Goal: Communication & Community: Answer question/provide support

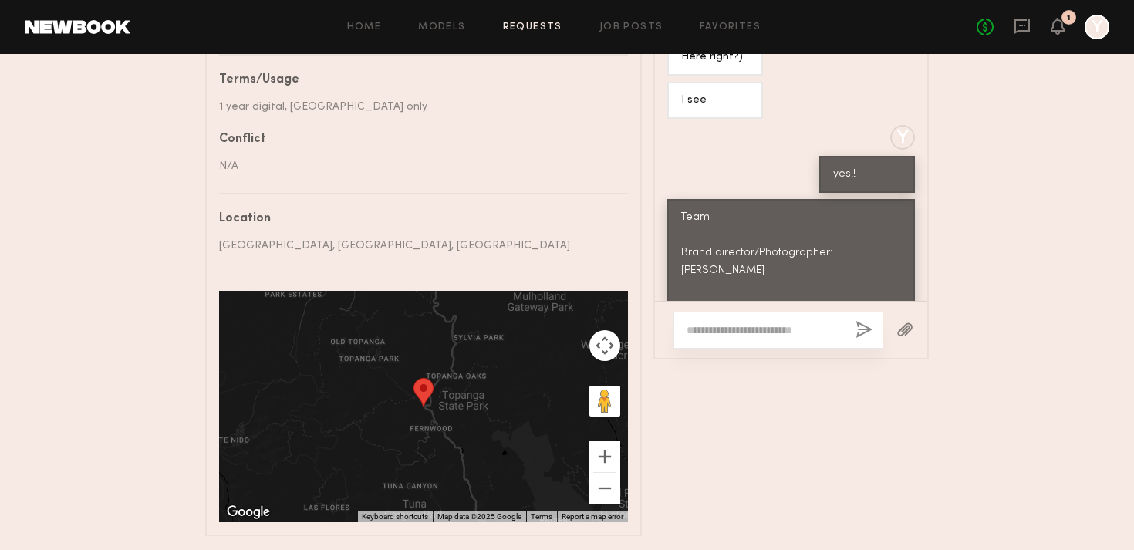
scroll to position [964, 0]
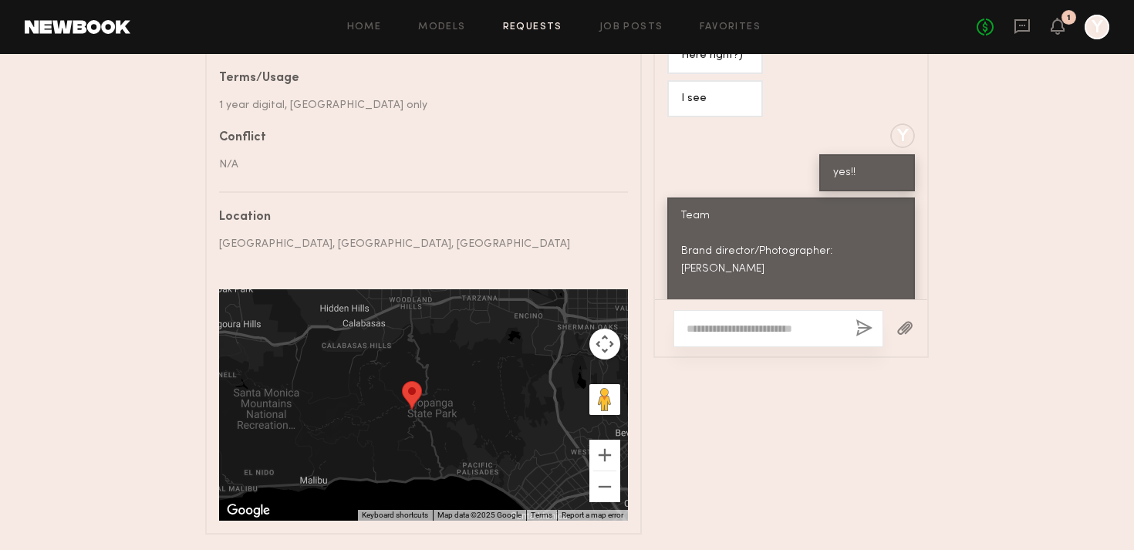
drag, startPoint x: 541, startPoint y: 456, endPoint x: 572, endPoint y: 380, distance: 82.0
click at [572, 377] on div at bounding box center [423, 404] width 409 height 231
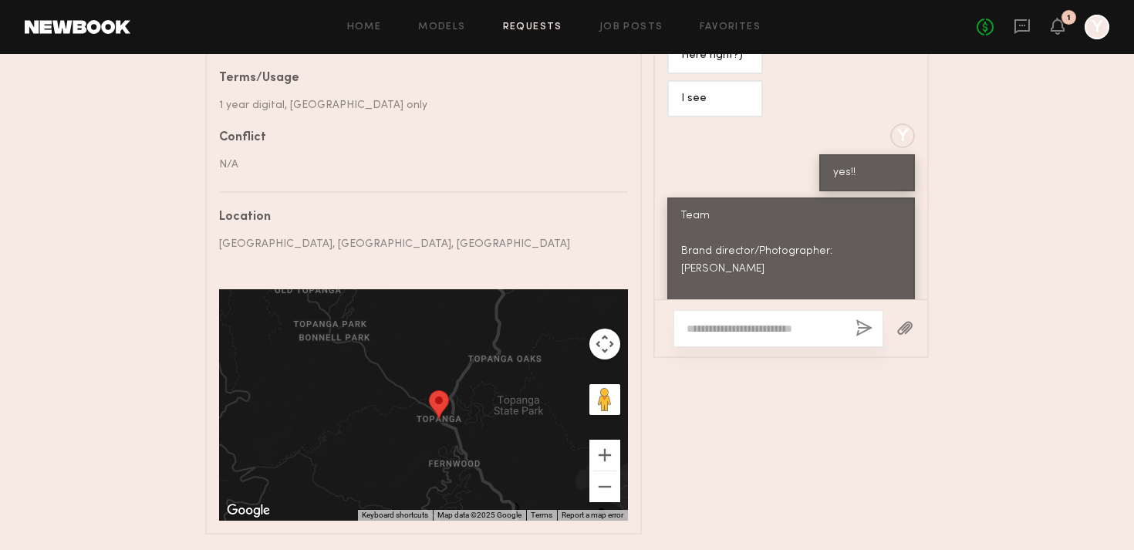
drag, startPoint x: 496, startPoint y: 419, endPoint x: 584, endPoint y: 481, distance: 107.5
click at [585, 482] on div at bounding box center [423, 404] width 409 height 231
drag, startPoint x: 523, startPoint y: 444, endPoint x: 512, endPoint y: 444, distance: 10.8
click at [512, 444] on div at bounding box center [423, 404] width 409 height 231
click at [816, 455] on div "Messages Loading Y Hi [PERSON_NAME]! Are you avail for this? We are shooting [D…" at bounding box center [791, 177] width 275 height 718
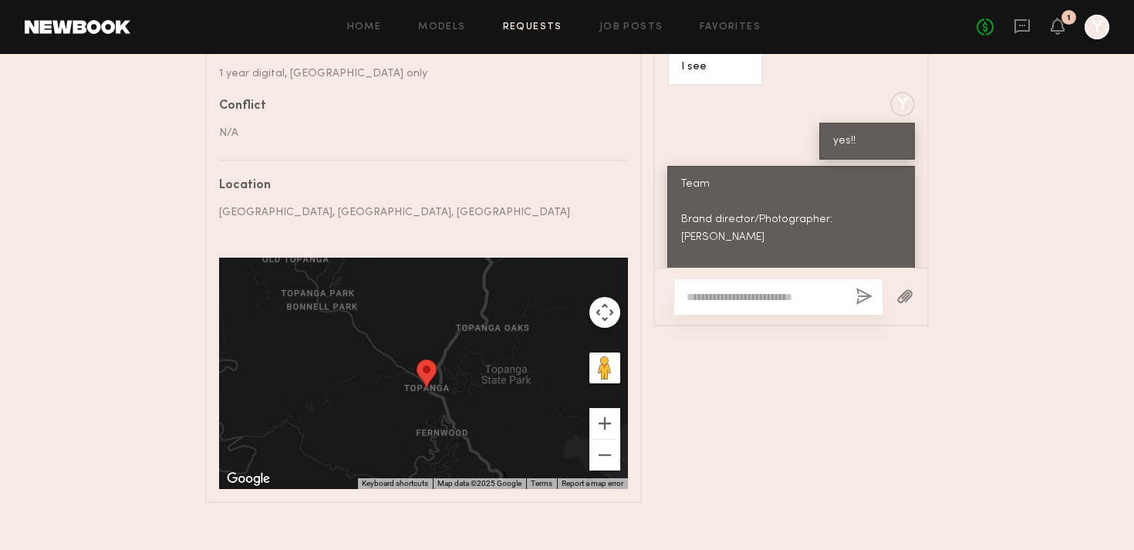
scroll to position [1023, 0]
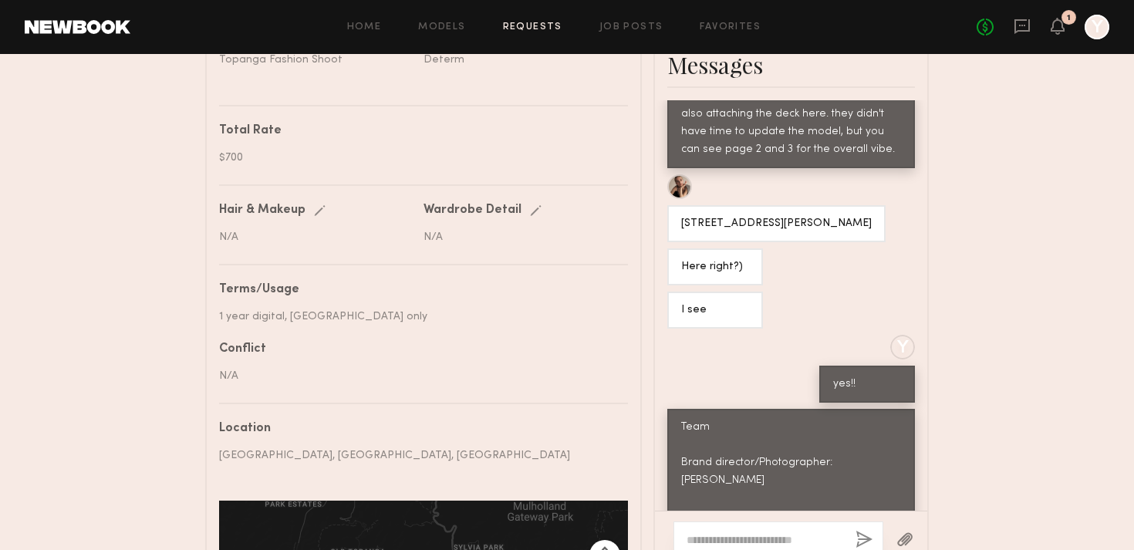
scroll to position [913, 0]
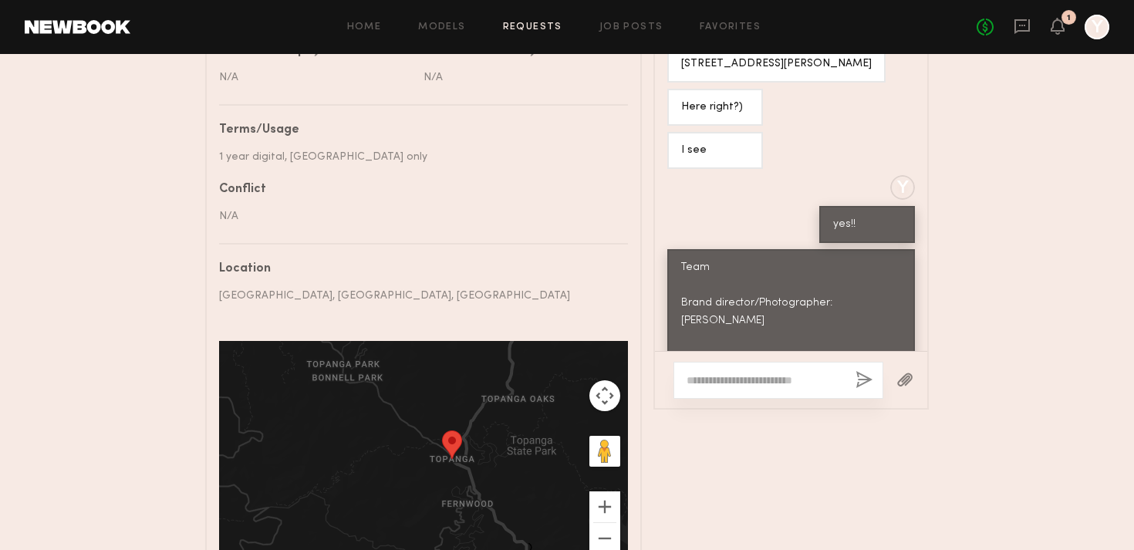
click at [370, 440] on div at bounding box center [423, 456] width 409 height 231
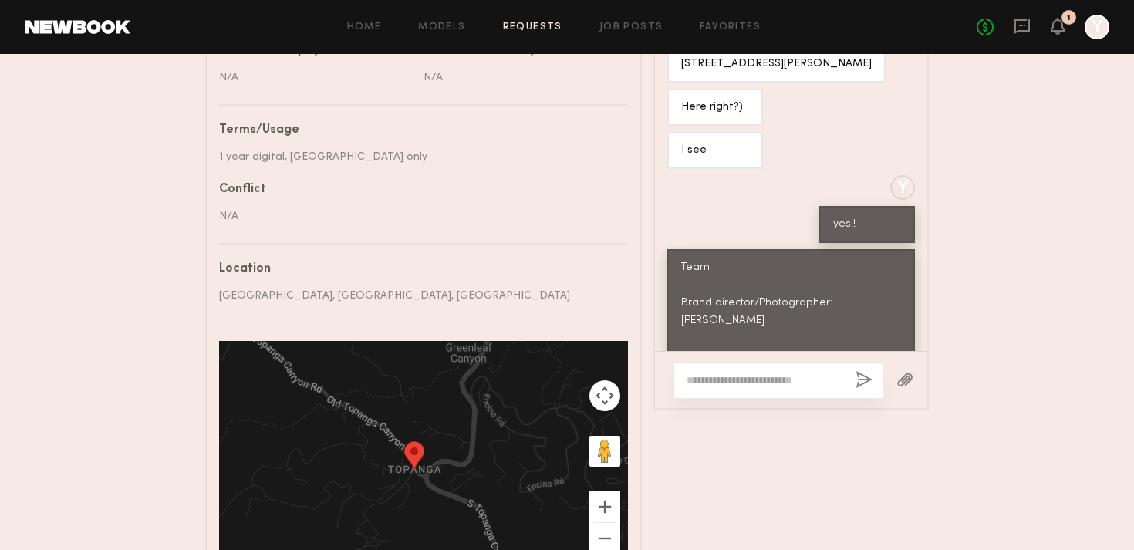
drag, startPoint x: 486, startPoint y: 440, endPoint x: 297, endPoint y: 384, distance: 197.0
click at [297, 384] on div at bounding box center [423, 456] width 409 height 231
click at [795, 491] on div "Messages Loading Y Hi Anzhela! Are you avail for this? We are shooting this Thu…" at bounding box center [791, 229] width 275 height 718
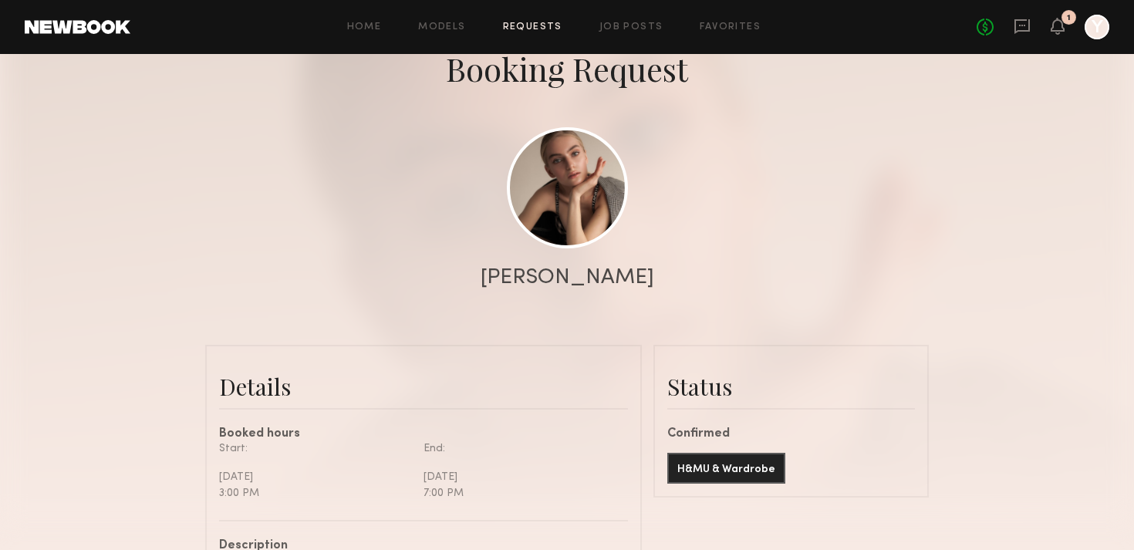
scroll to position [0, 0]
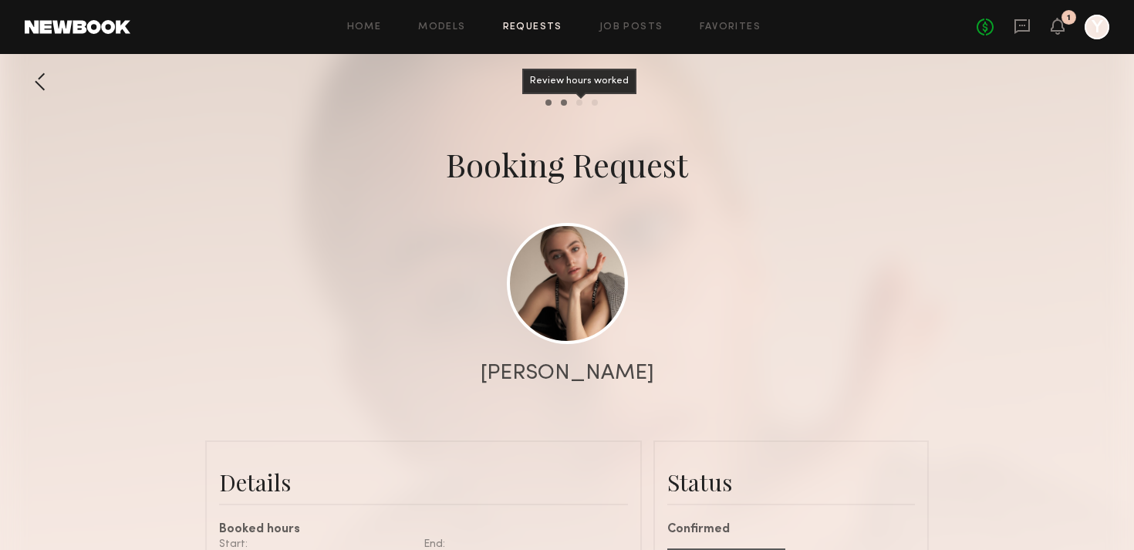
click at [576, 100] on div "Review hours worked" at bounding box center [579, 103] width 6 height 6
click at [599, 103] on div "Send request Model response Review hours worked Pay model" at bounding box center [567, 103] width 1134 height 6
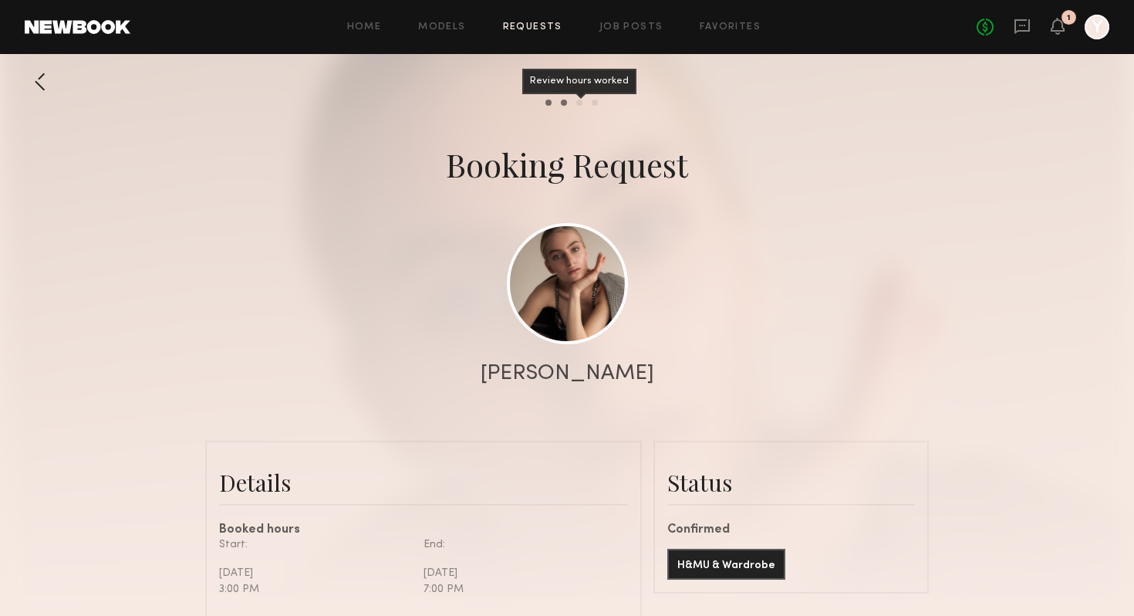
click at [577, 104] on div "Review hours worked" at bounding box center [579, 103] width 6 height 6
click at [592, 102] on div "Pay model" at bounding box center [595, 103] width 6 height 6
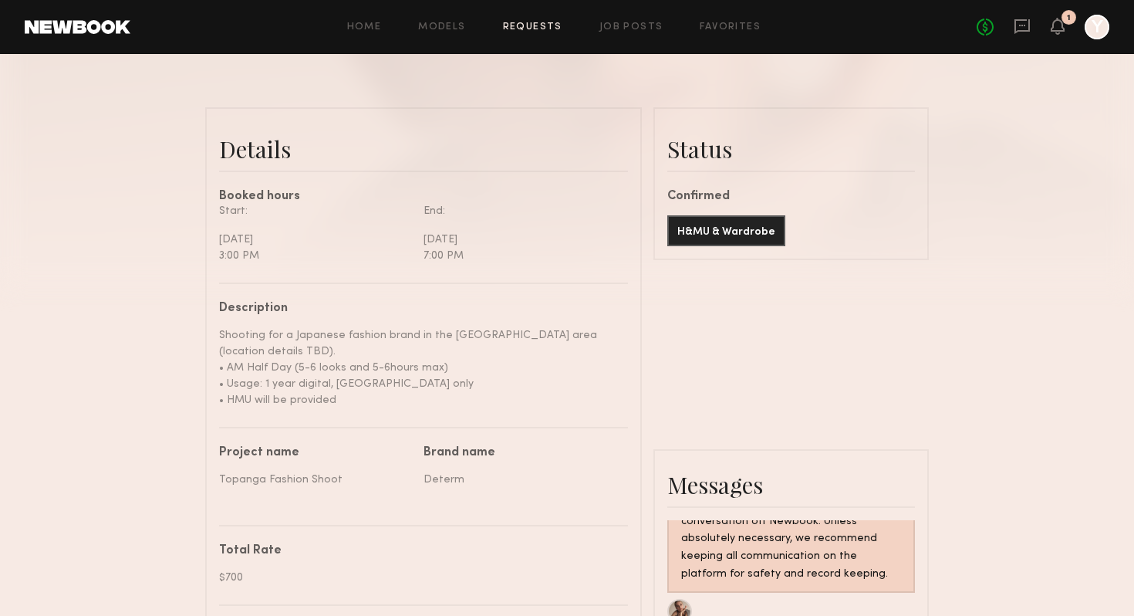
scroll to position [338, 0]
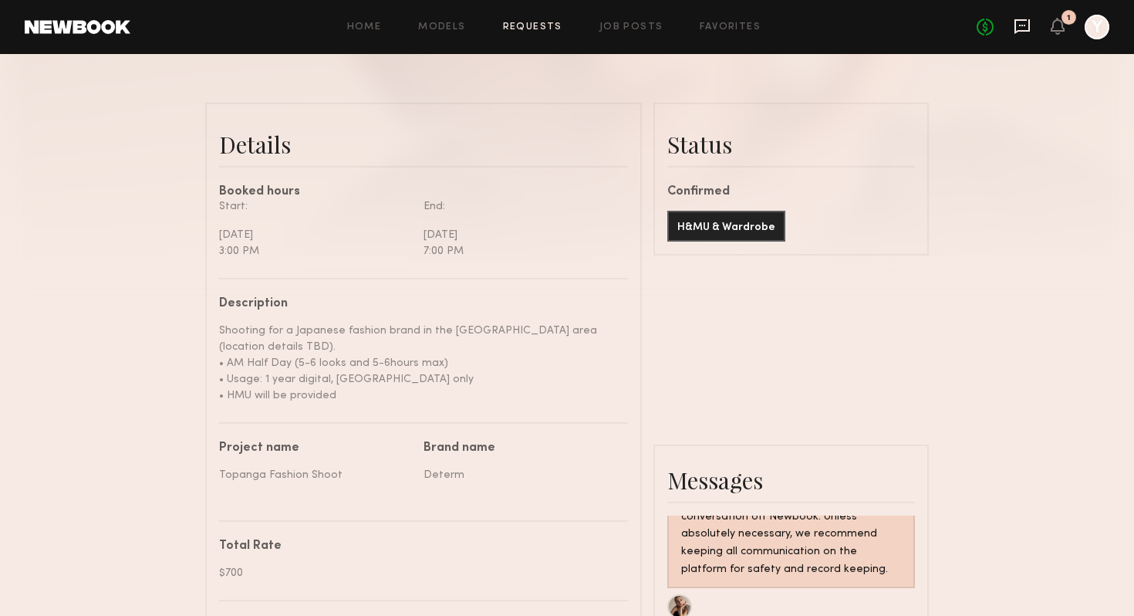
click at [1028, 27] on icon at bounding box center [1022, 26] width 17 height 17
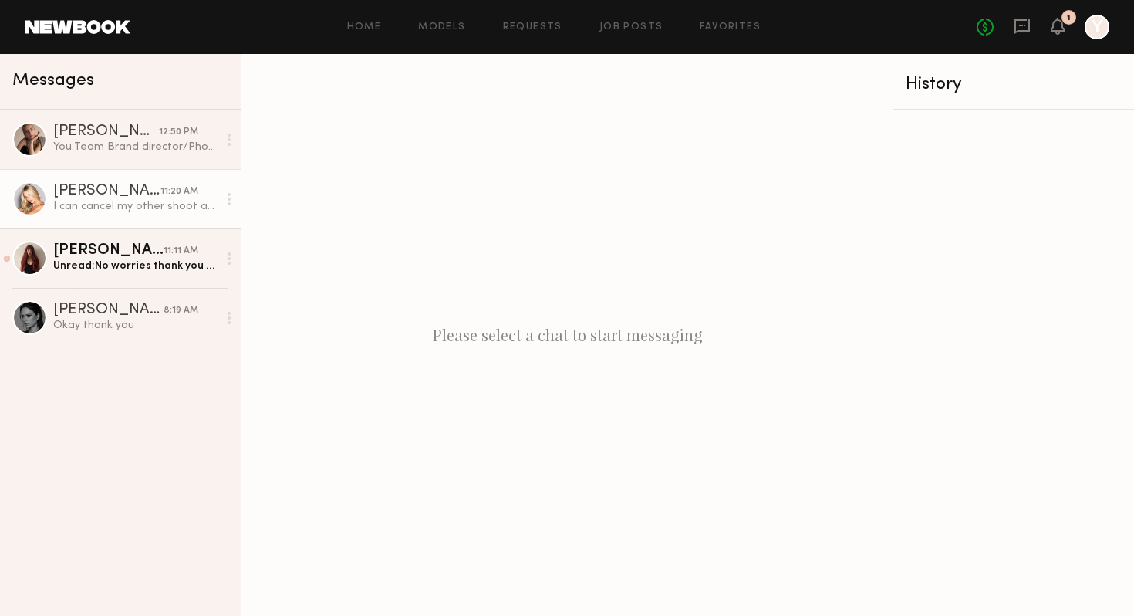
click at [131, 203] on div "I can cancel my other shoot as well since this one is paid & priority, but let …" at bounding box center [135, 206] width 164 height 15
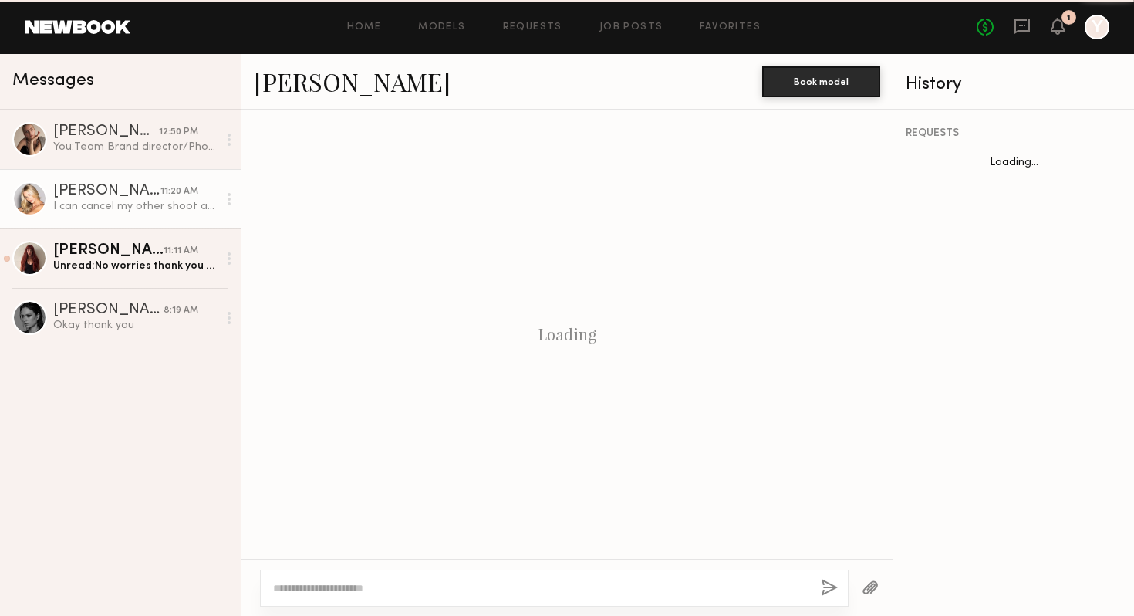
click at [130, 203] on div "I can cancel my other shoot as well since this one is paid & priority, but let …" at bounding box center [135, 206] width 164 height 15
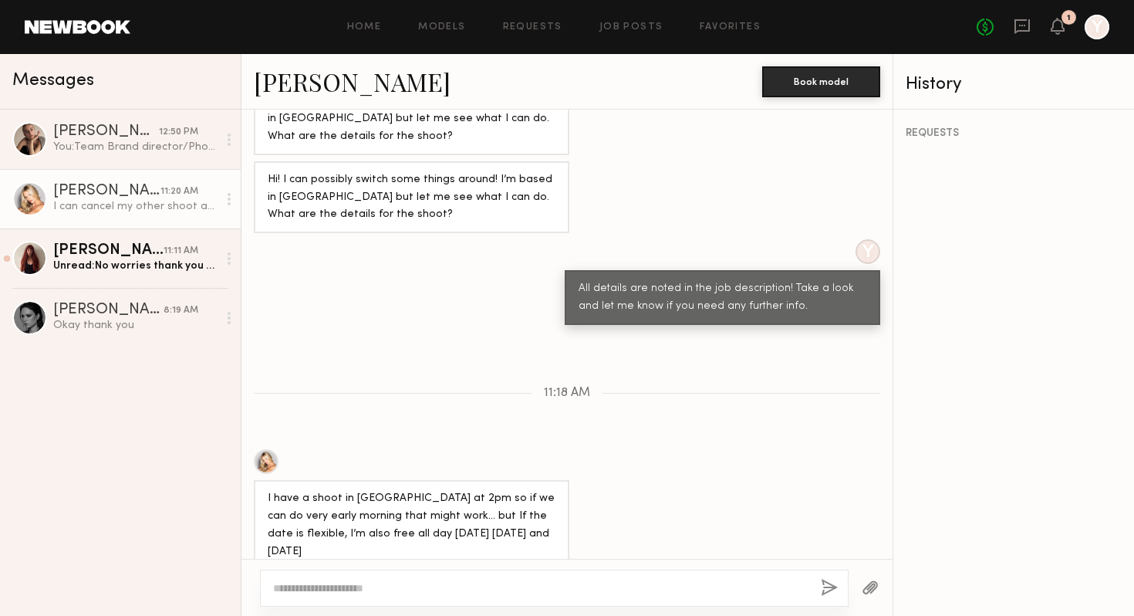
click at [375, 549] on textarea at bounding box center [540, 587] width 535 height 15
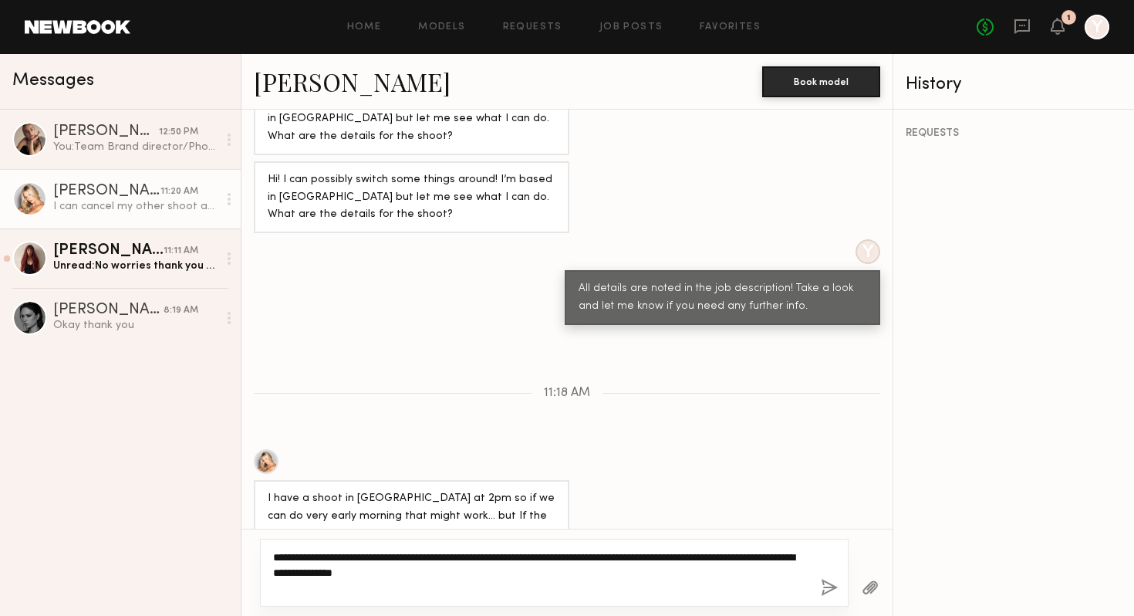
type textarea "**********"
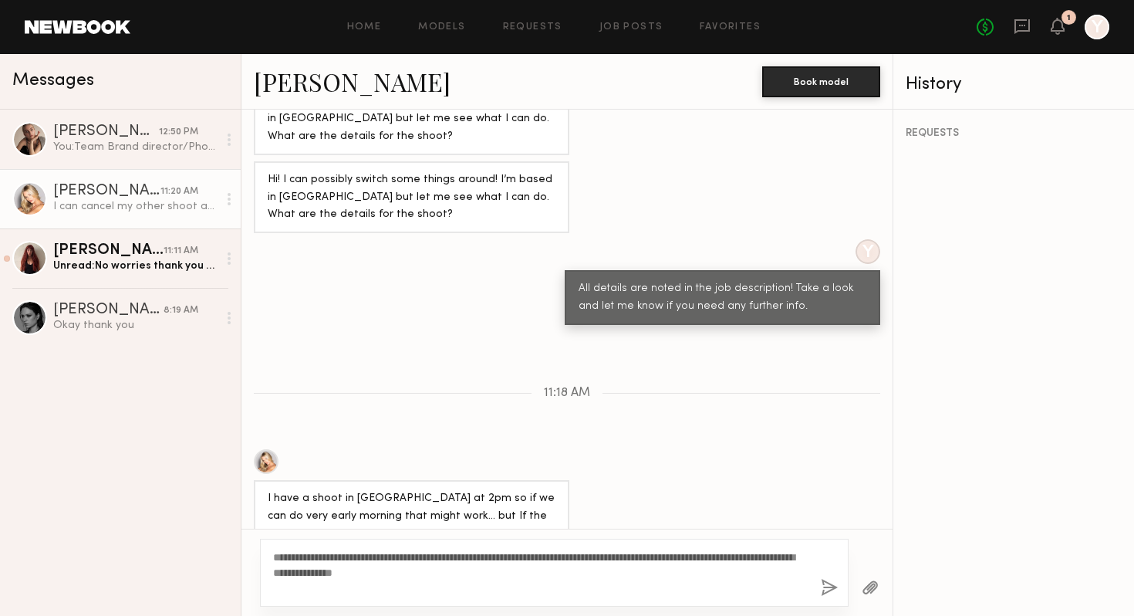
click at [823, 549] on button "button" at bounding box center [829, 588] width 17 height 19
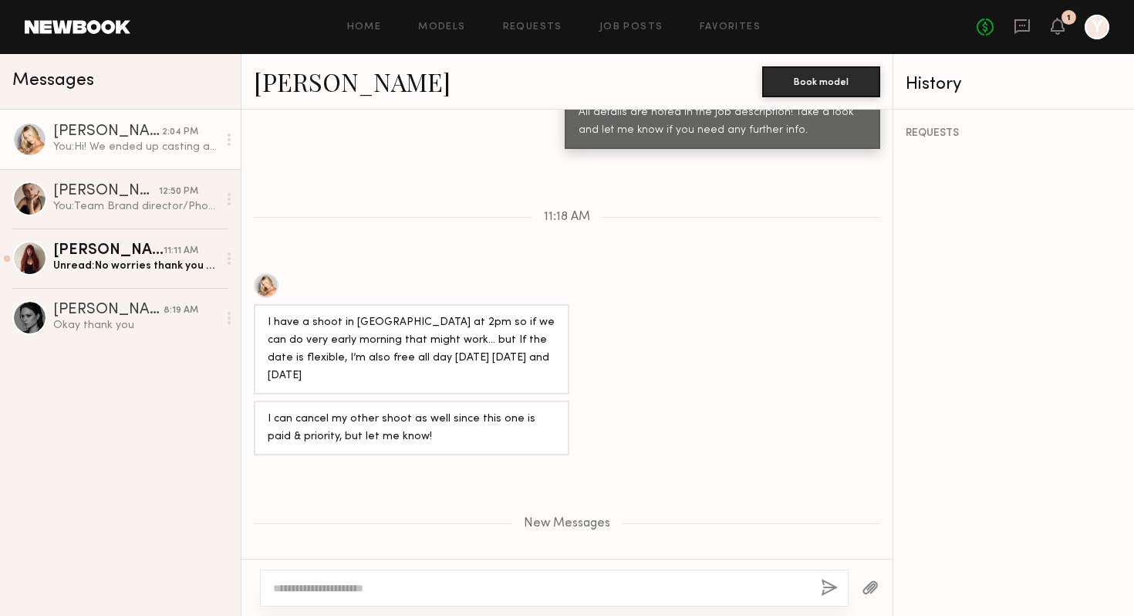
scroll to position [1016, 0]
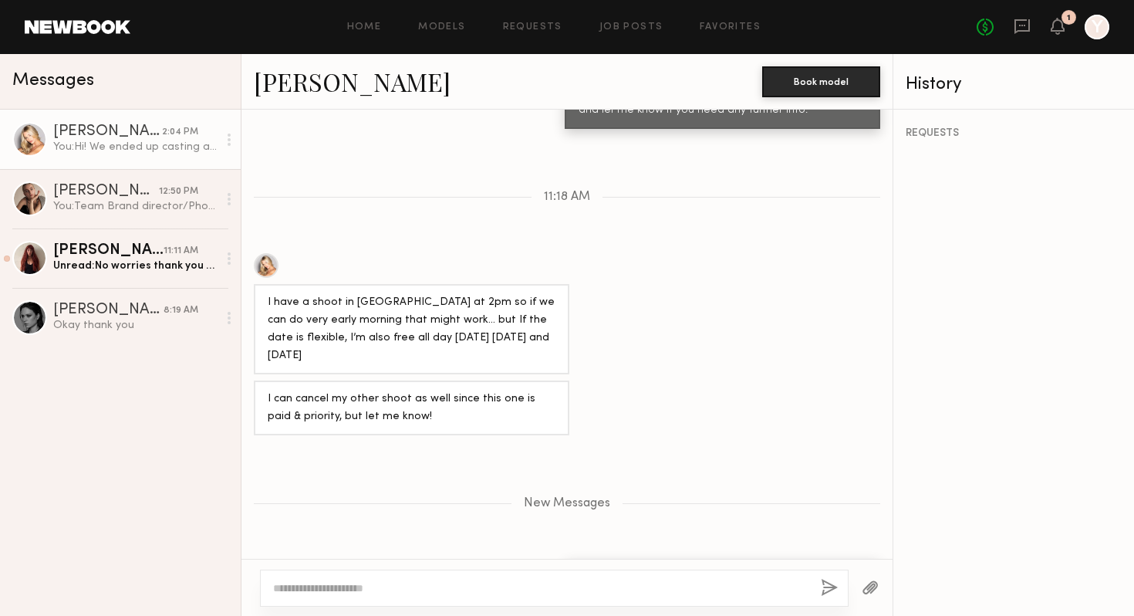
click at [363, 184] on div "Keep direct messages professional and related only to paid job opportunities. M…" at bounding box center [566, 334] width 651 height 449
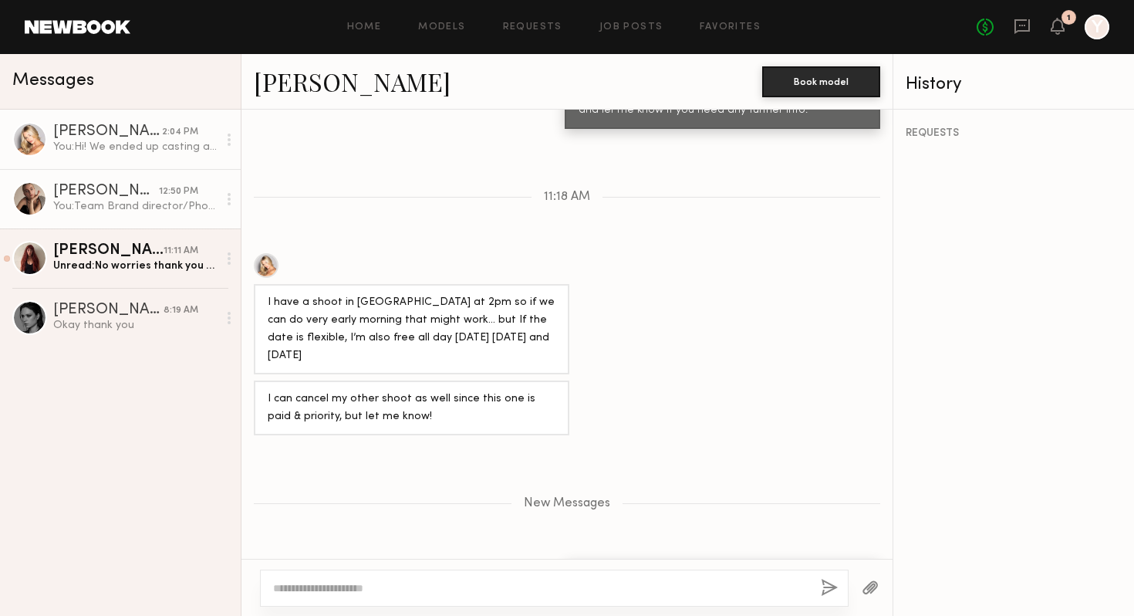
click at [98, 205] on div "You: Team Brand director/Photographer: Chinami Takano Client: Sakiko Makeup: Mi…" at bounding box center [135, 206] width 164 height 15
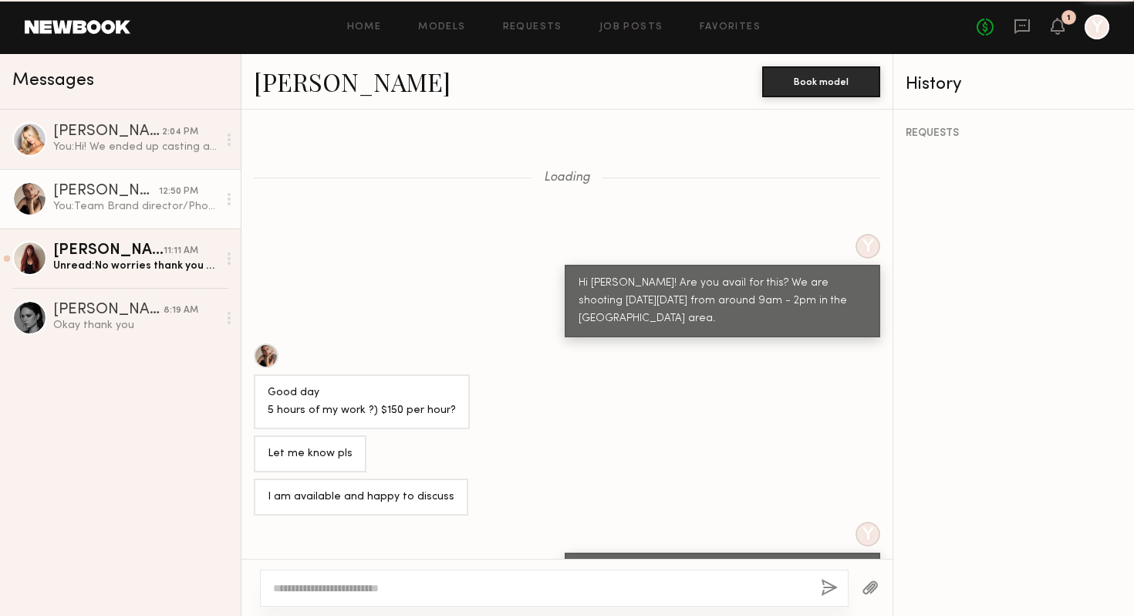
scroll to position [7202, 0]
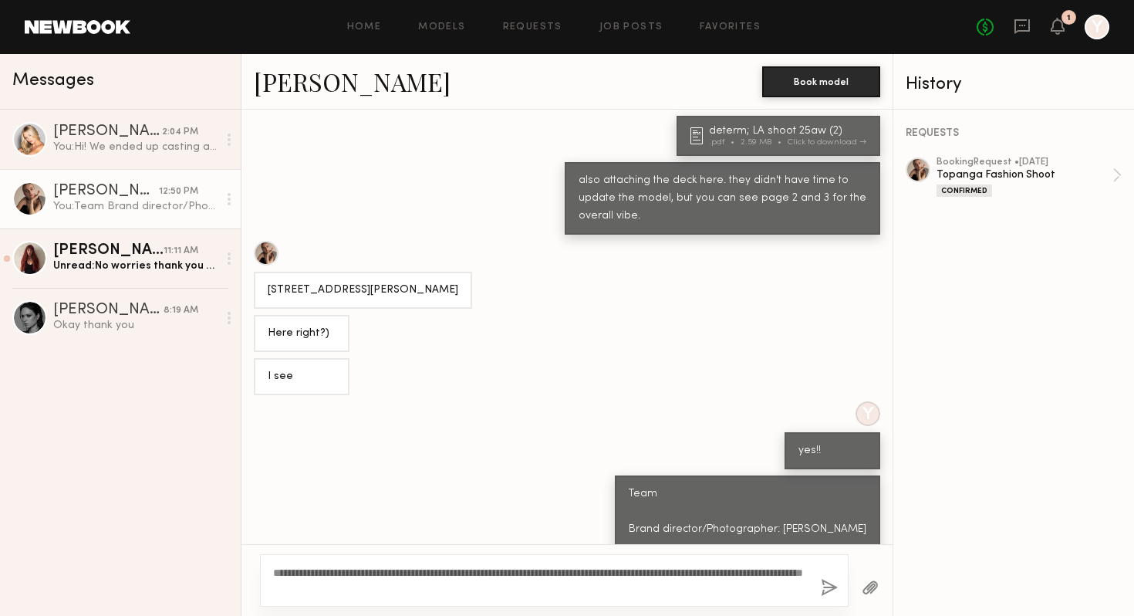
drag, startPoint x: 343, startPoint y: 584, endPoint x: 343, endPoint y: 615, distance: 30.9
click at [343, 549] on textarea "**********" at bounding box center [540, 580] width 535 height 31
click at [485, 549] on textarea "**********" at bounding box center [540, 580] width 535 height 31
click at [356, 549] on textarea "**********" at bounding box center [540, 580] width 535 height 31
click at [503, 549] on textarea "**********" at bounding box center [540, 580] width 535 height 31
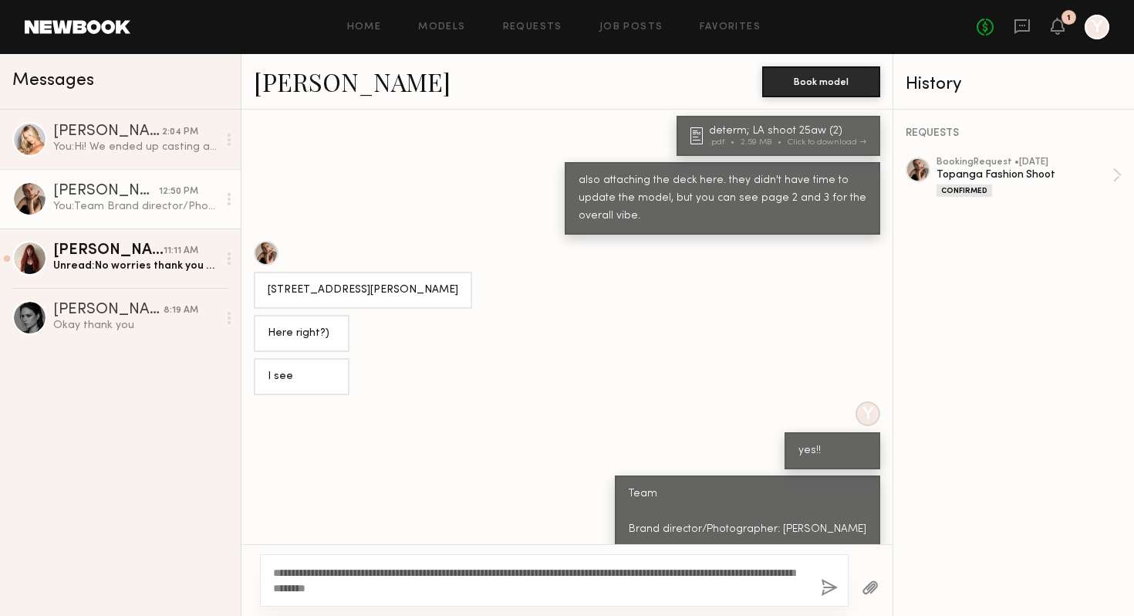
scroll to position [7216, 0]
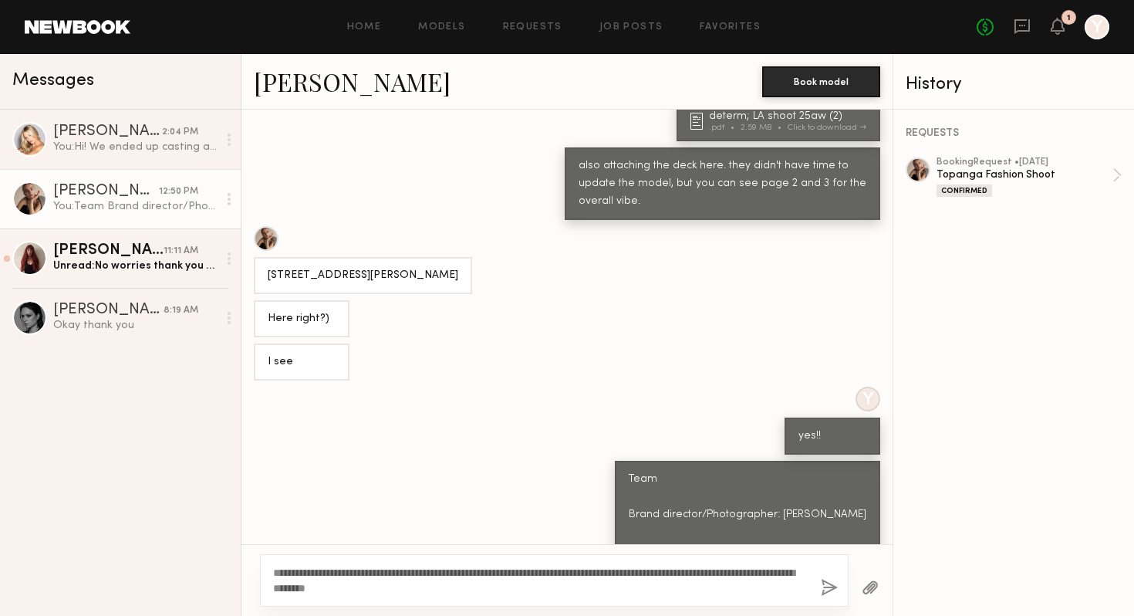
drag, startPoint x: 481, startPoint y: 575, endPoint x: 481, endPoint y: 593, distance: 18.5
click at [481, 549] on textarea "**********" at bounding box center [540, 580] width 535 height 31
click at [488, 549] on textarea "**********" at bounding box center [540, 580] width 535 height 31
drag, startPoint x: 484, startPoint y: 573, endPoint x: 484, endPoint y: 587, distance: 13.9
click at [484, 549] on textarea "**********" at bounding box center [540, 580] width 535 height 31
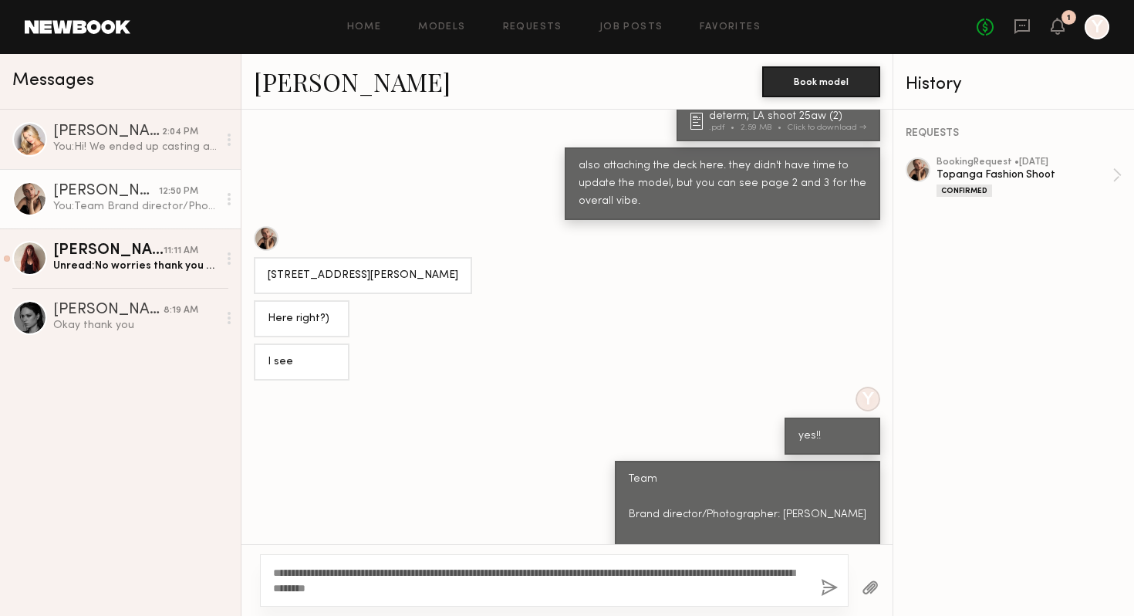
click at [559, 549] on textarea "**********" at bounding box center [540, 580] width 535 height 31
click at [658, 549] on textarea "**********" at bounding box center [540, 580] width 535 height 31
type textarea "**********"
click at [701, 549] on div "**********" at bounding box center [554, 580] width 589 height 52
click at [522, 549] on div "**********" at bounding box center [554, 580] width 589 height 52
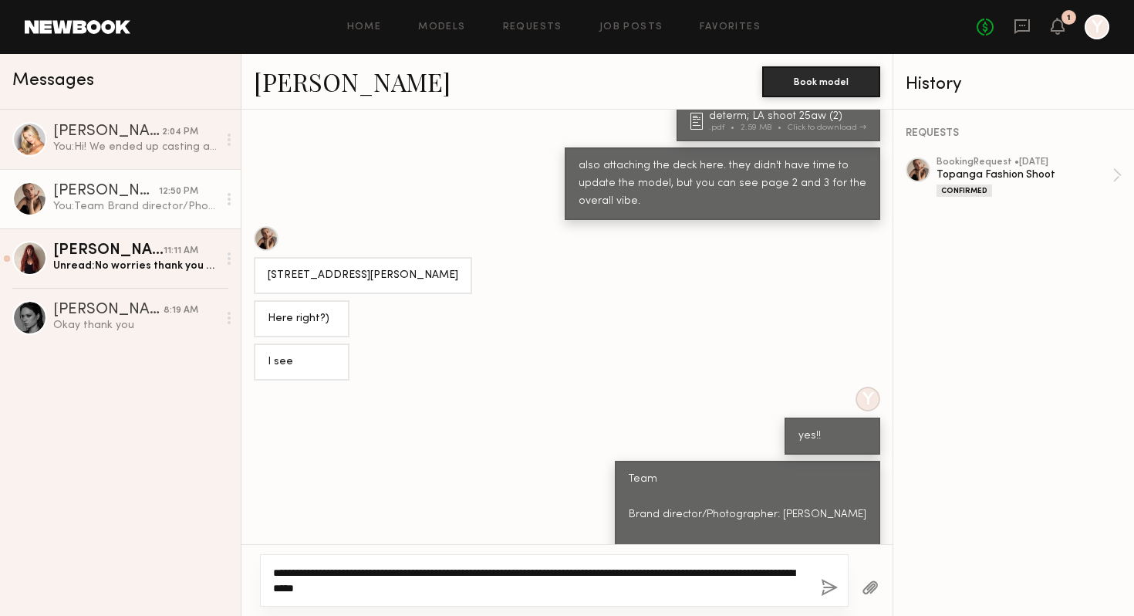
click at [488, 549] on textarea "**********" at bounding box center [540, 580] width 535 height 31
click at [832, 549] on button "button" at bounding box center [829, 588] width 17 height 19
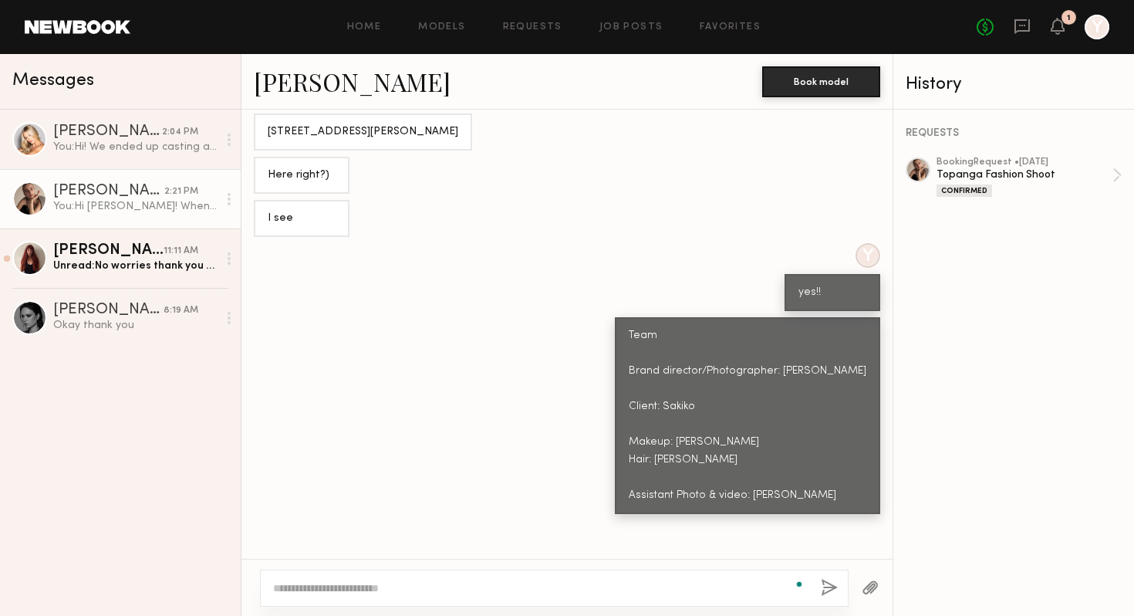
scroll to position [7494, 0]
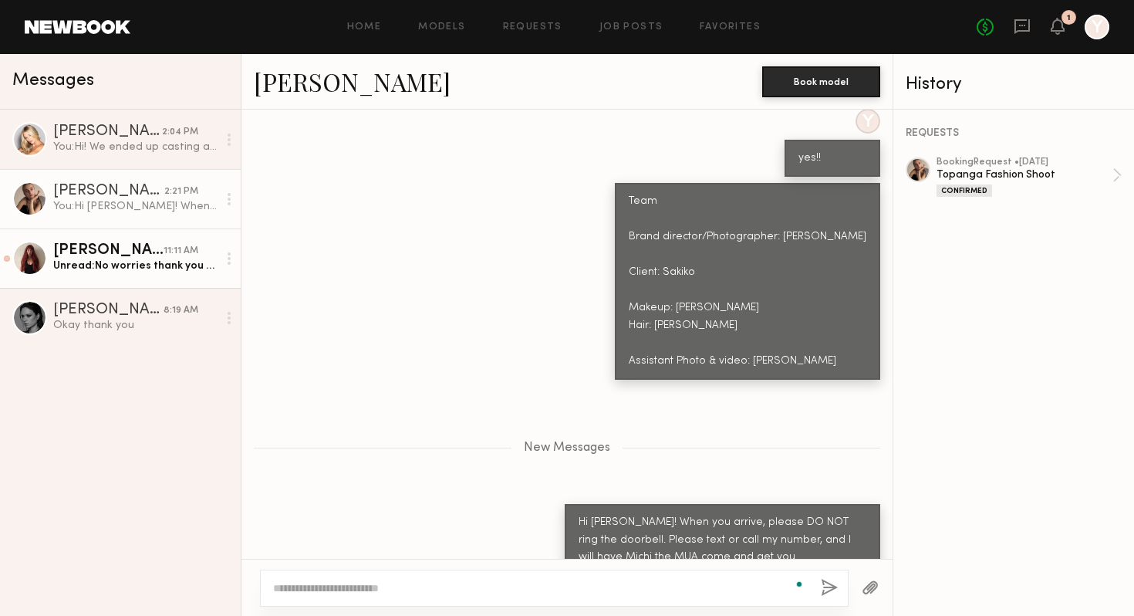
click at [124, 266] on div "Unread: No worries thank you for the update and definitely feel free to reach o…" at bounding box center [135, 265] width 164 height 15
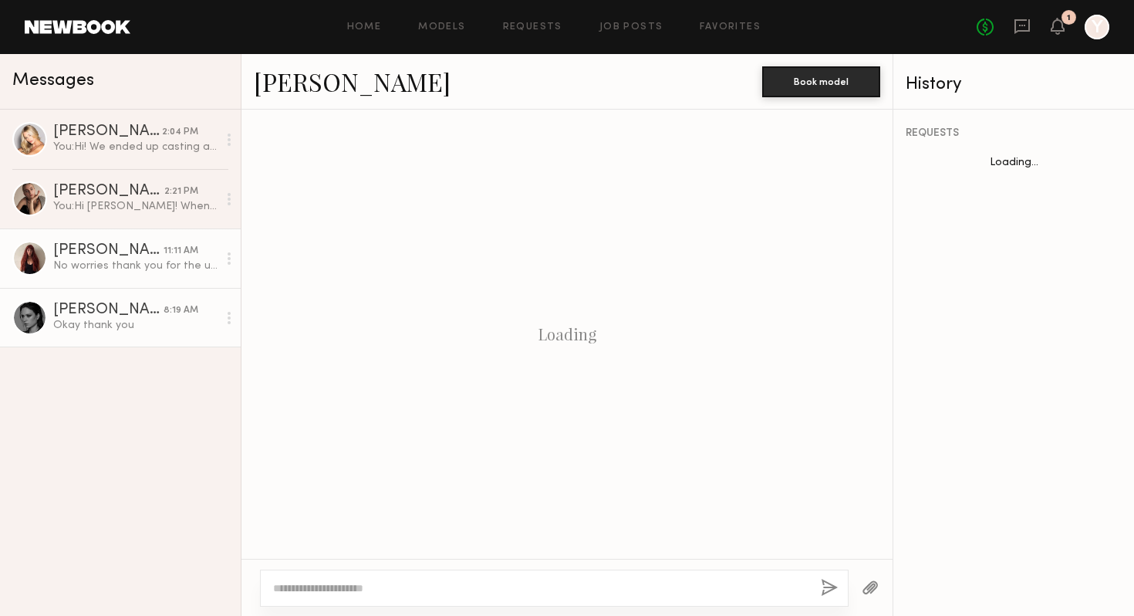
scroll to position [1018, 0]
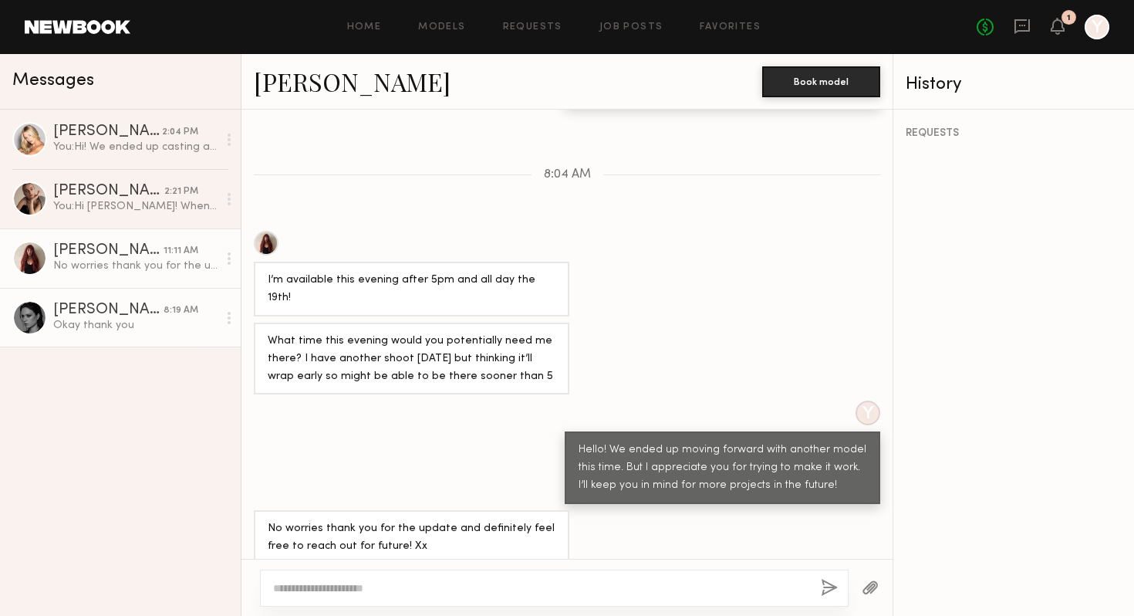
click at [133, 325] on div "Okay thank you" at bounding box center [135, 325] width 164 height 15
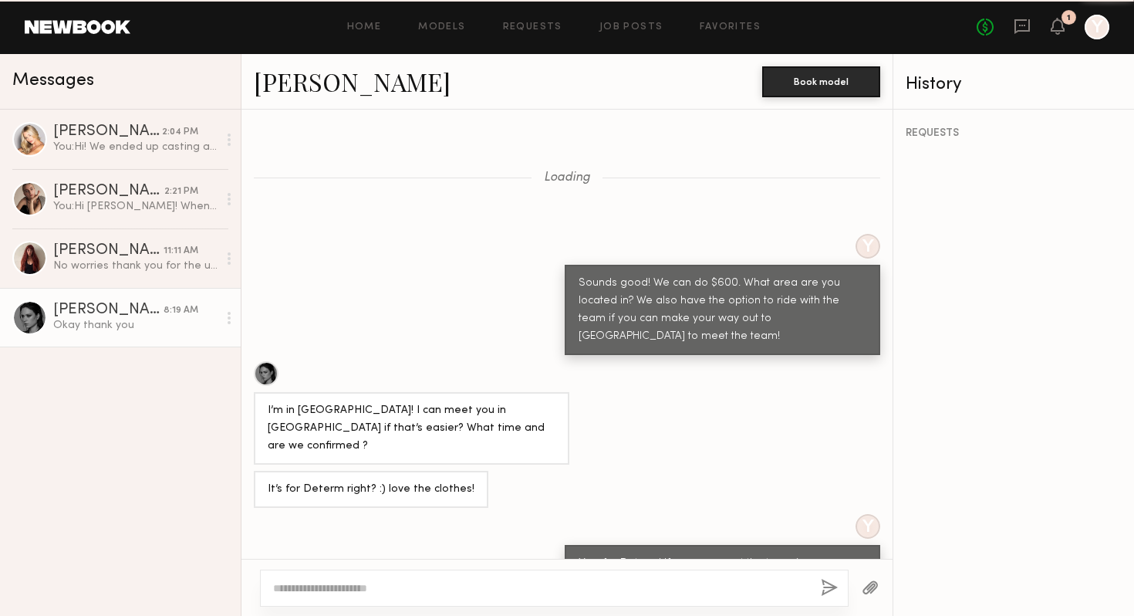
scroll to position [755, 0]
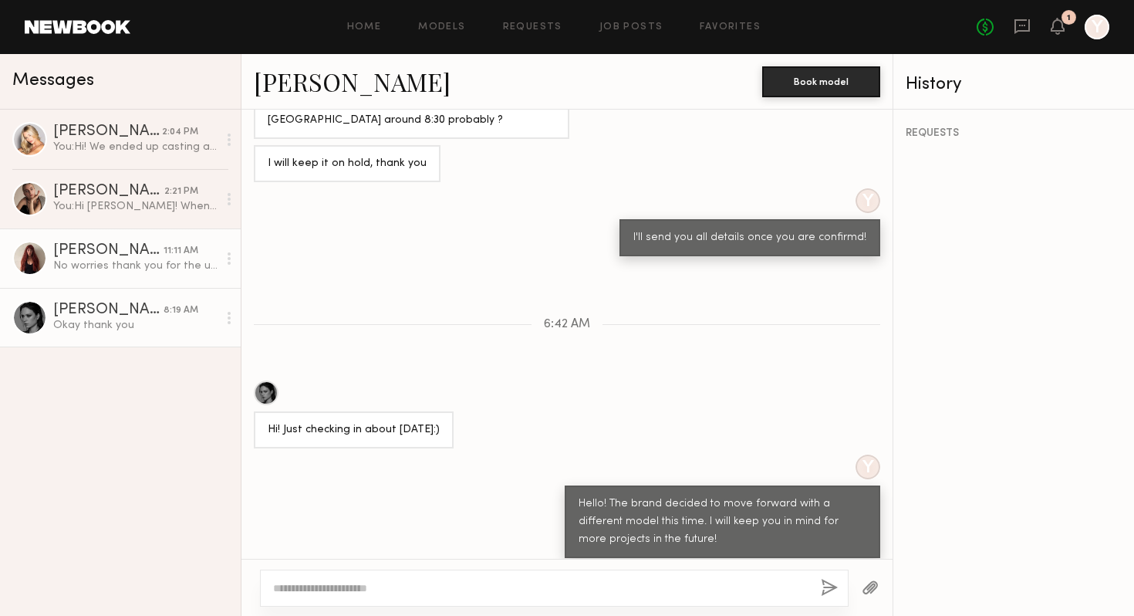
click at [178, 249] on div "11:11 AM" at bounding box center [181, 251] width 35 height 15
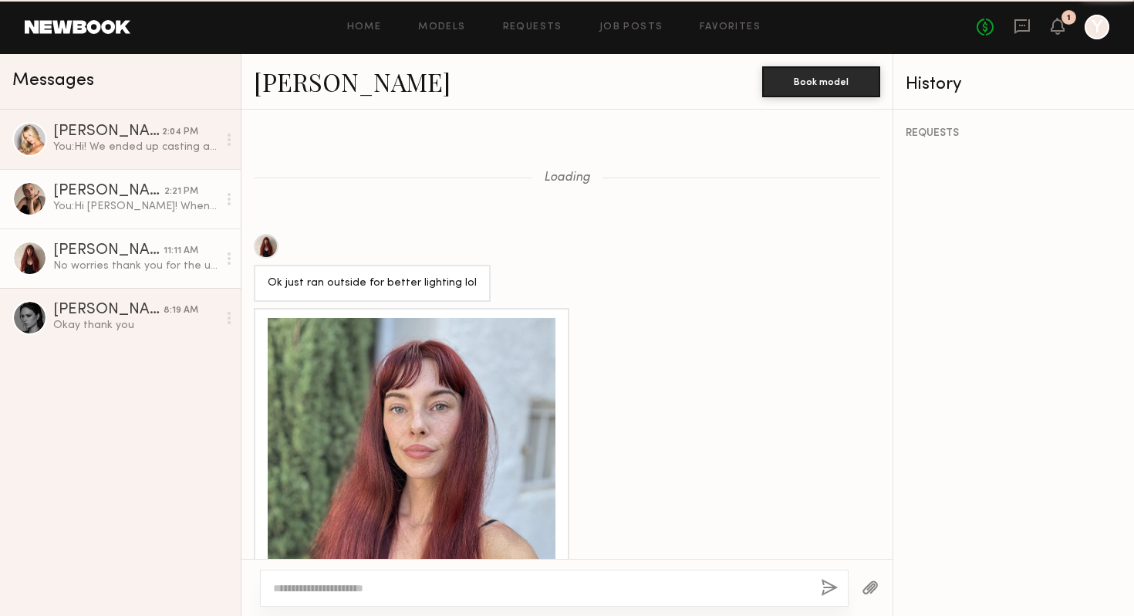
scroll to position [1018, 0]
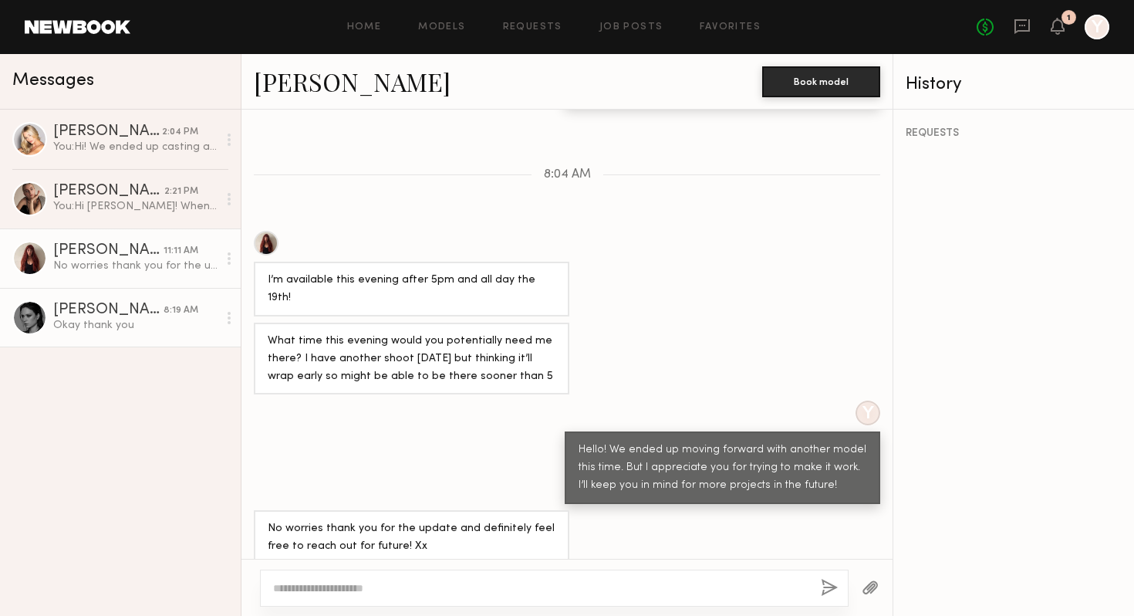
click at [231, 316] on div at bounding box center [229, 317] width 23 height 31
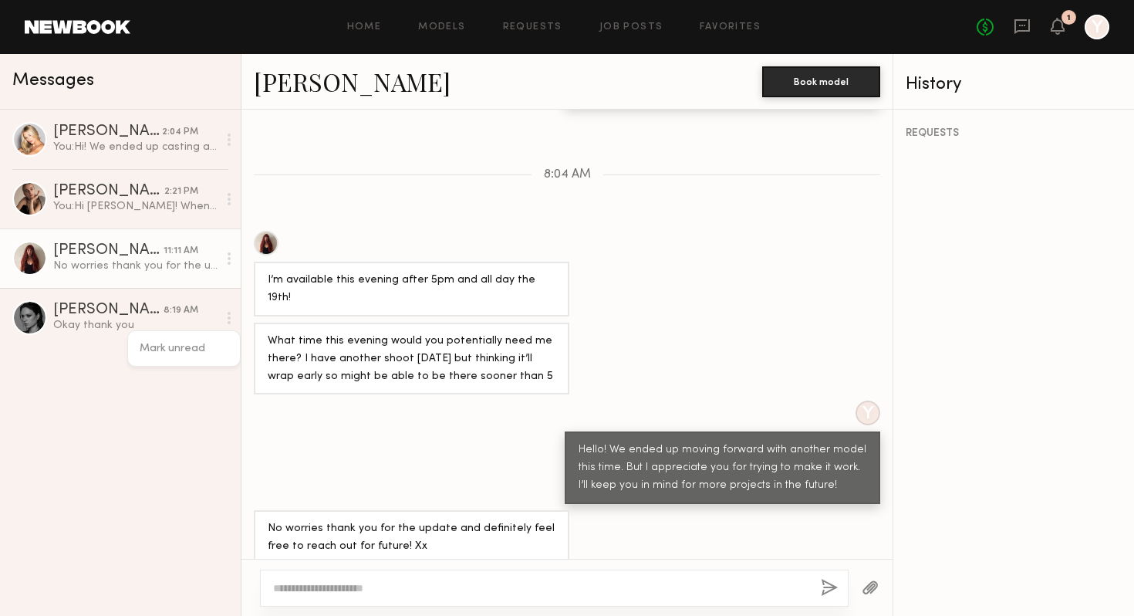
click at [164, 252] on div "[PERSON_NAME]" at bounding box center [108, 250] width 110 height 15
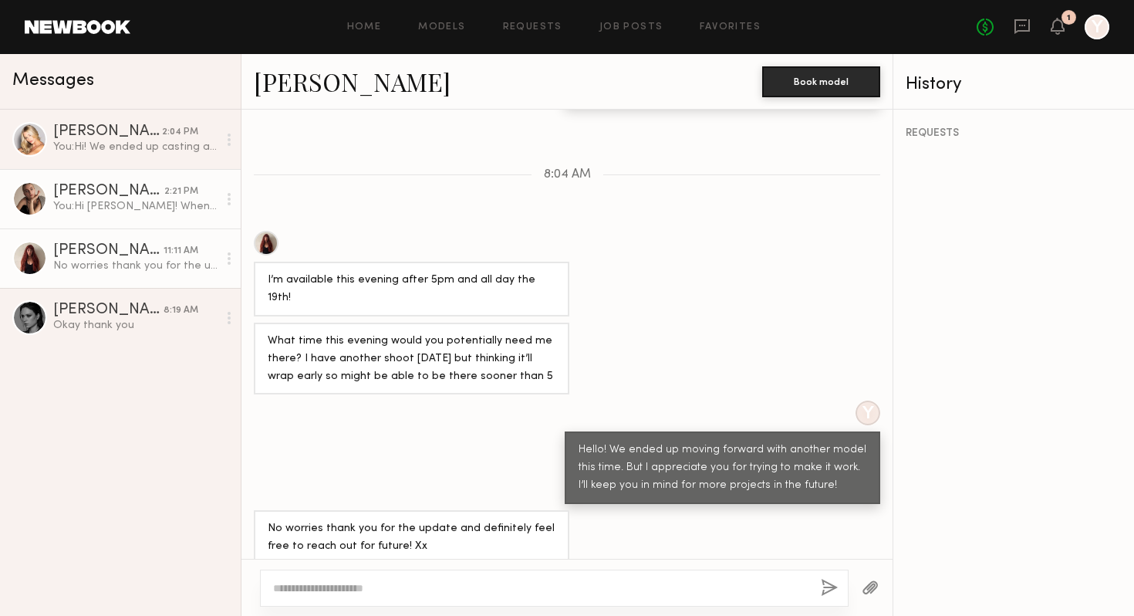
click at [161, 202] on div "You: Hi Anzhela! When you arrive, please DO NOT ring the doorbell. Please text …" at bounding box center [135, 206] width 164 height 15
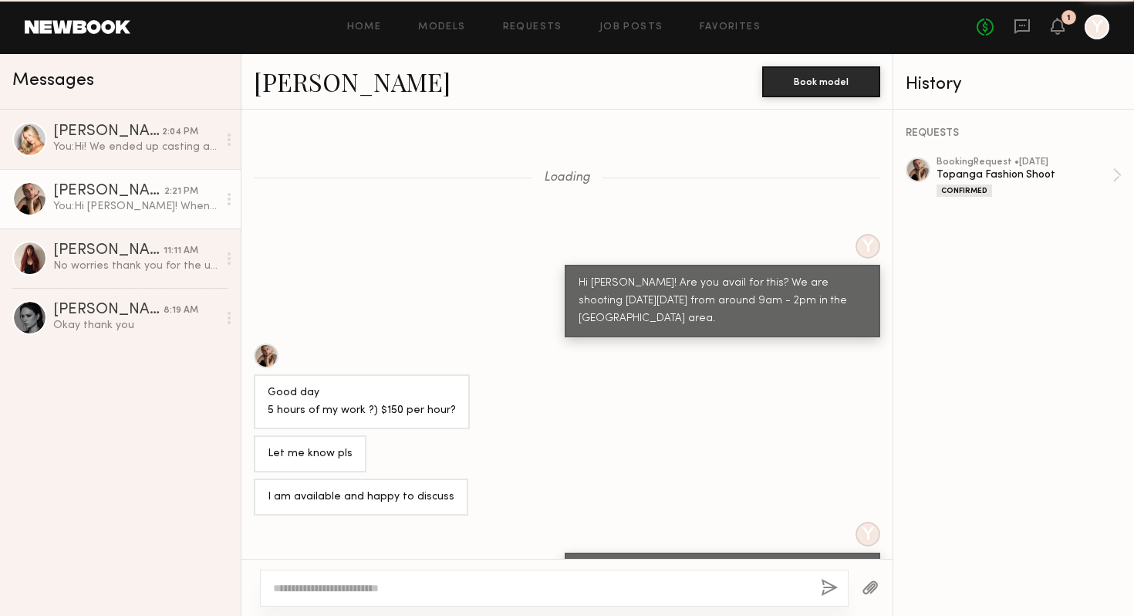
scroll to position [7377, 0]
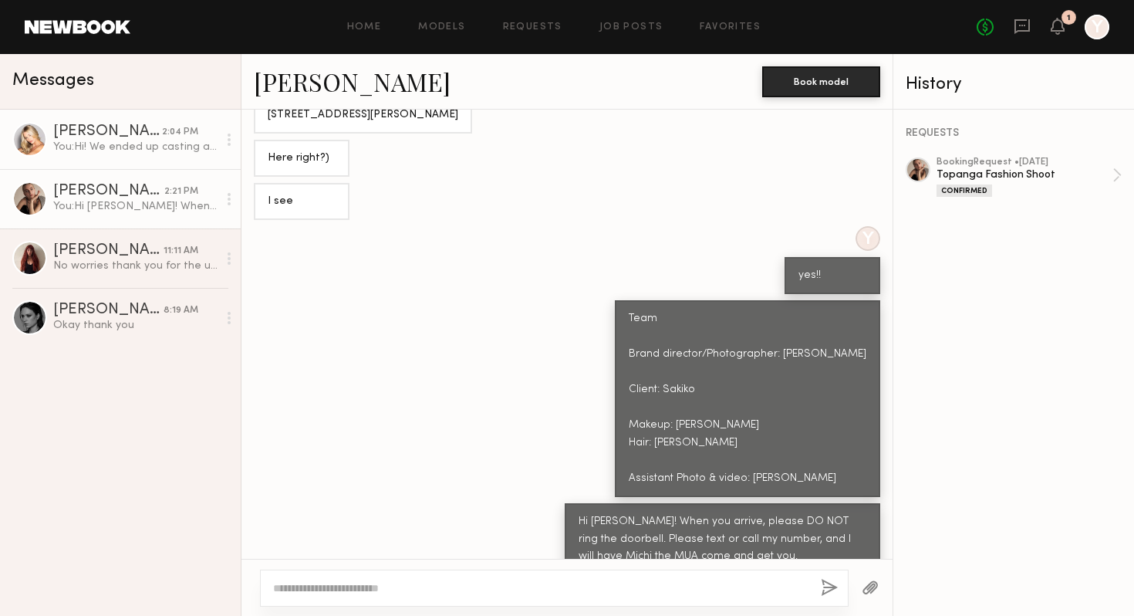
click at [152, 139] on div "[PERSON_NAME]" at bounding box center [107, 131] width 109 height 15
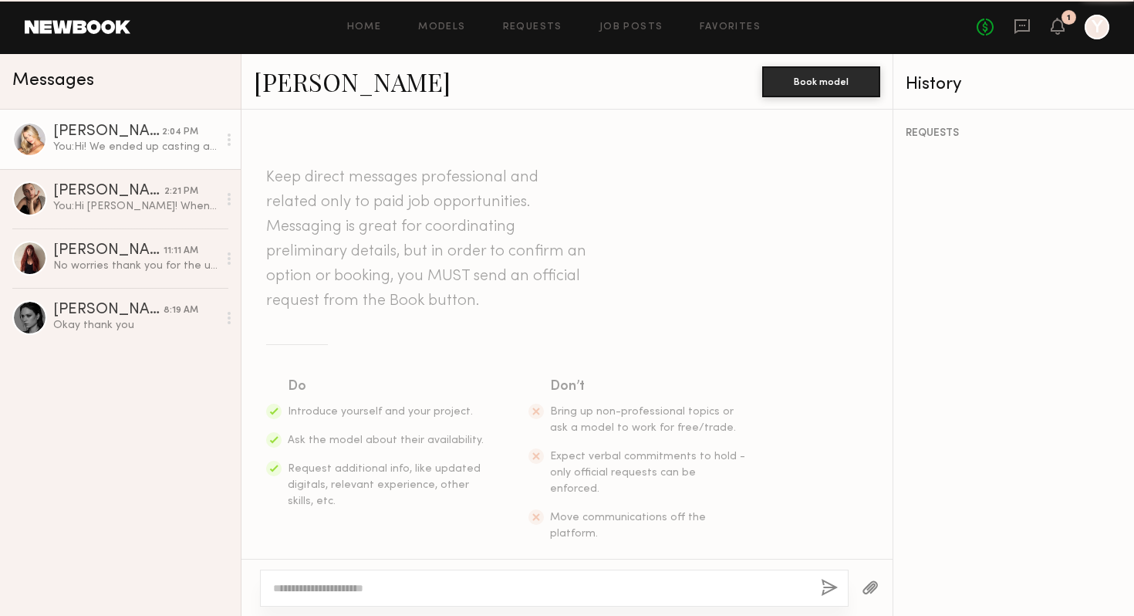
scroll to position [899, 0]
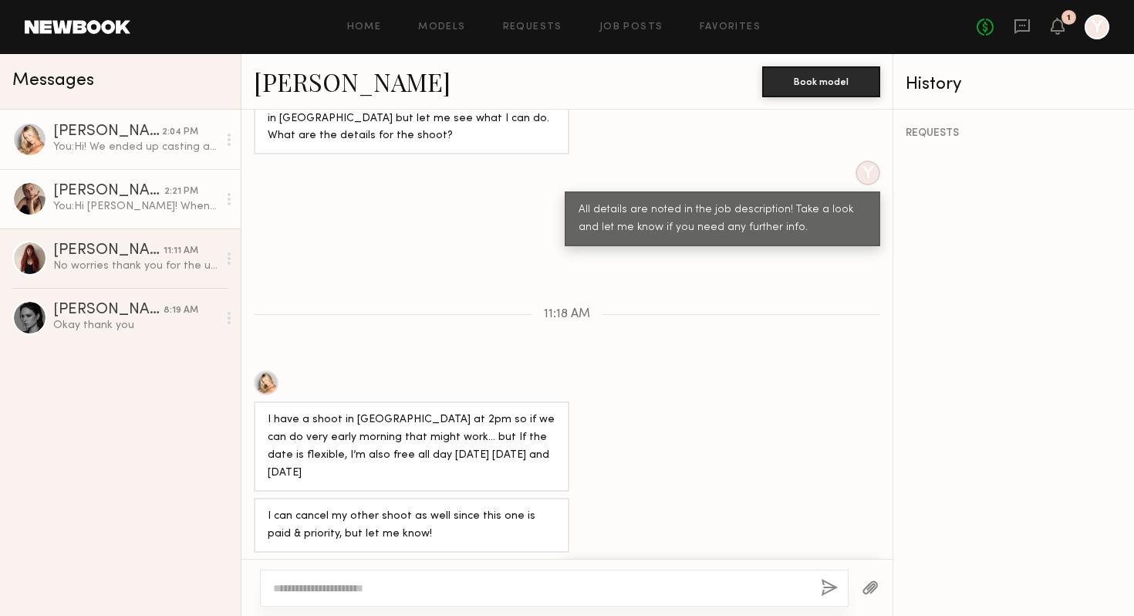
click at [141, 195] on div "[PERSON_NAME]" at bounding box center [108, 191] width 111 height 15
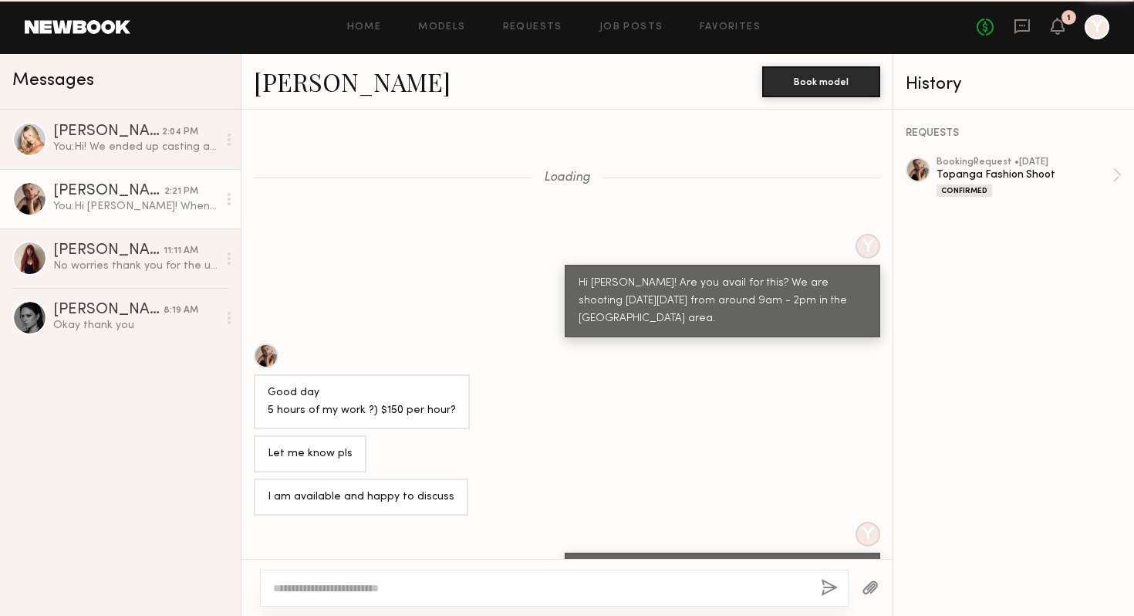
scroll to position [7377, 0]
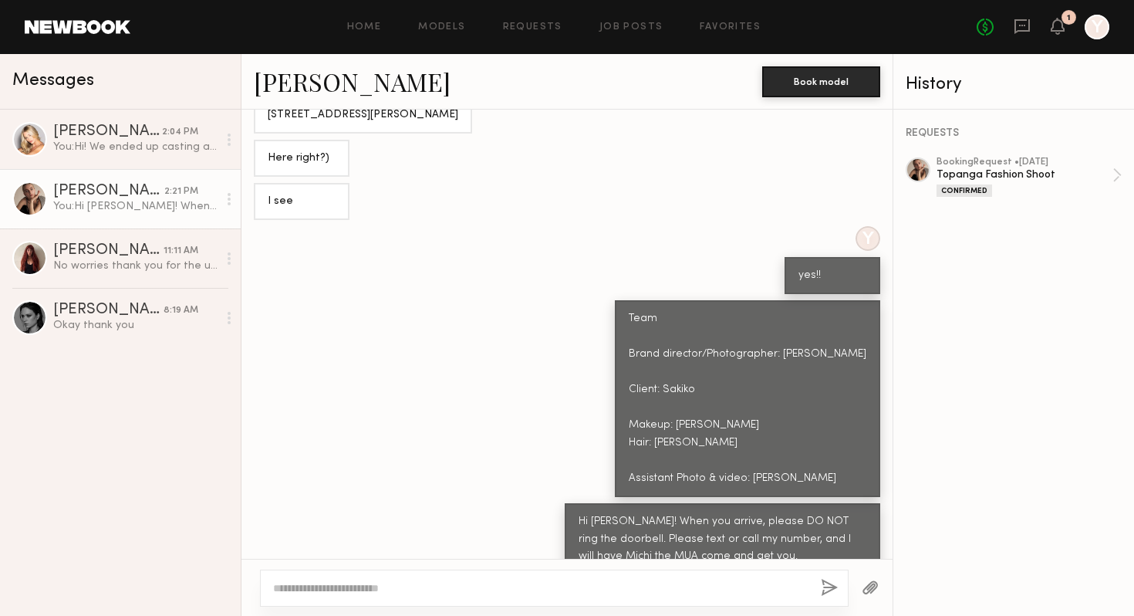
click at [516, 332] on div "Team Brand director/Photographer: [PERSON_NAME] Client: Sakiko Makeup: [PERSON_…" at bounding box center [566, 398] width 651 height 197
click at [448, 313] on div "Team Brand director/Photographer: [PERSON_NAME] Client: Sakiko Makeup: [PERSON_…" at bounding box center [566, 398] width 651 height 197
click at [116, 147] on div "You: Hi! We ended up casting another model for this. But thank yu for trying to…" at bounding box center [135, 147] width 164 height 15
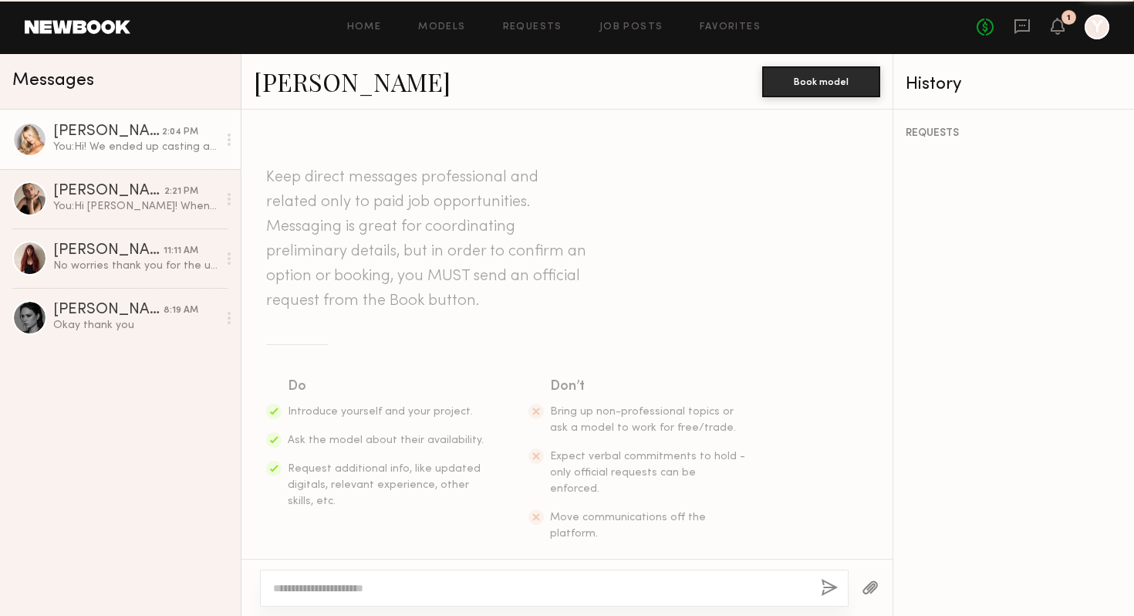
scroll to position [899, 0]
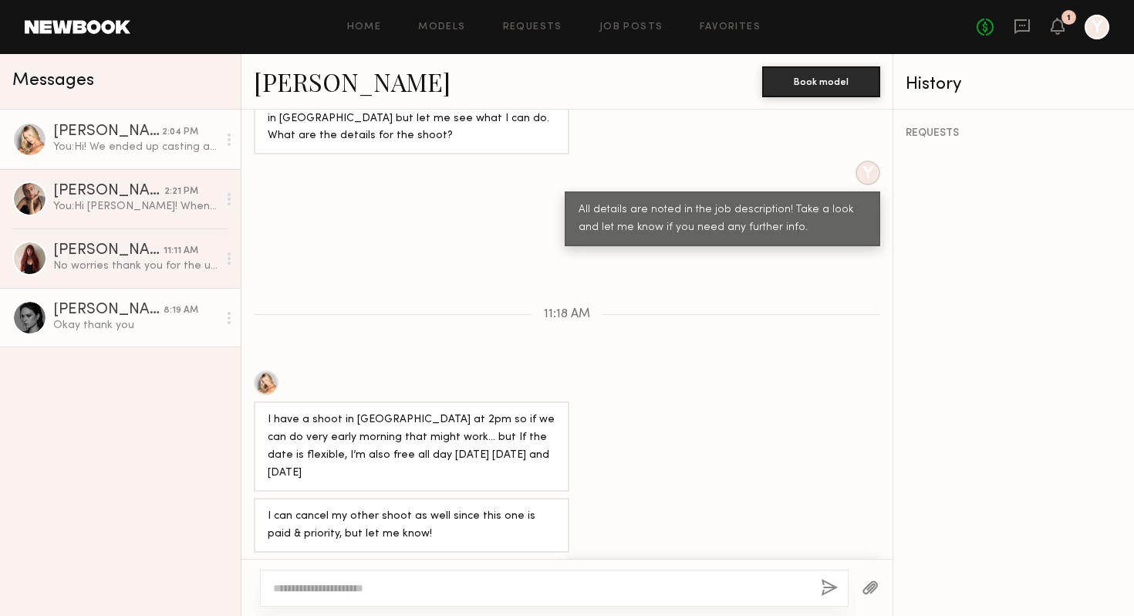
click at [127, 314] on div "[PERSON_NAME]" at bounding box center [108, 309] width 110 height 15
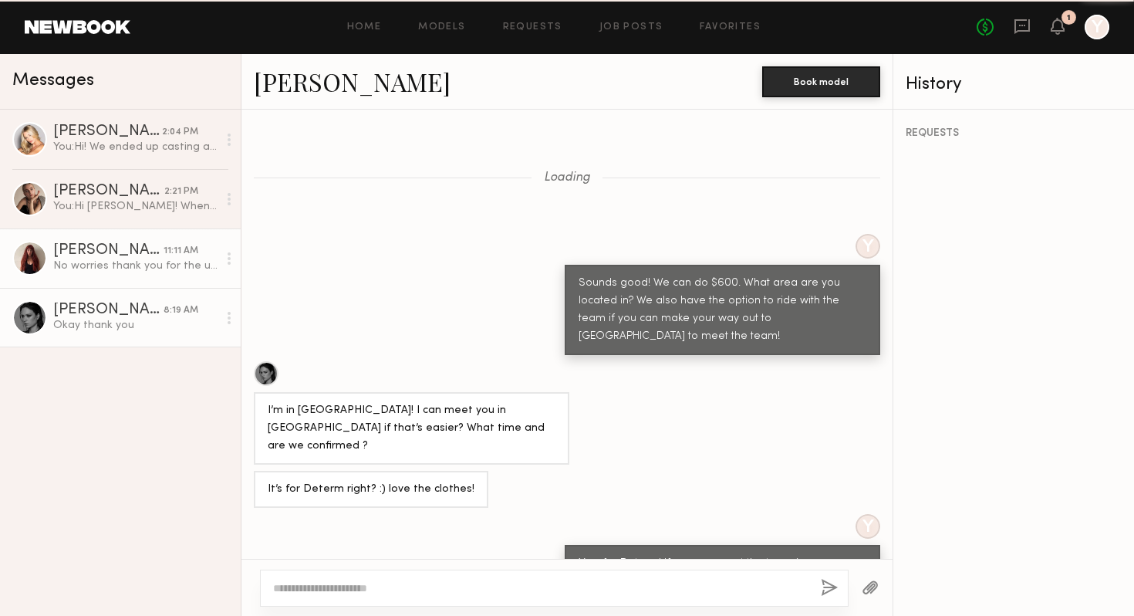
scroll to position [755, 0]
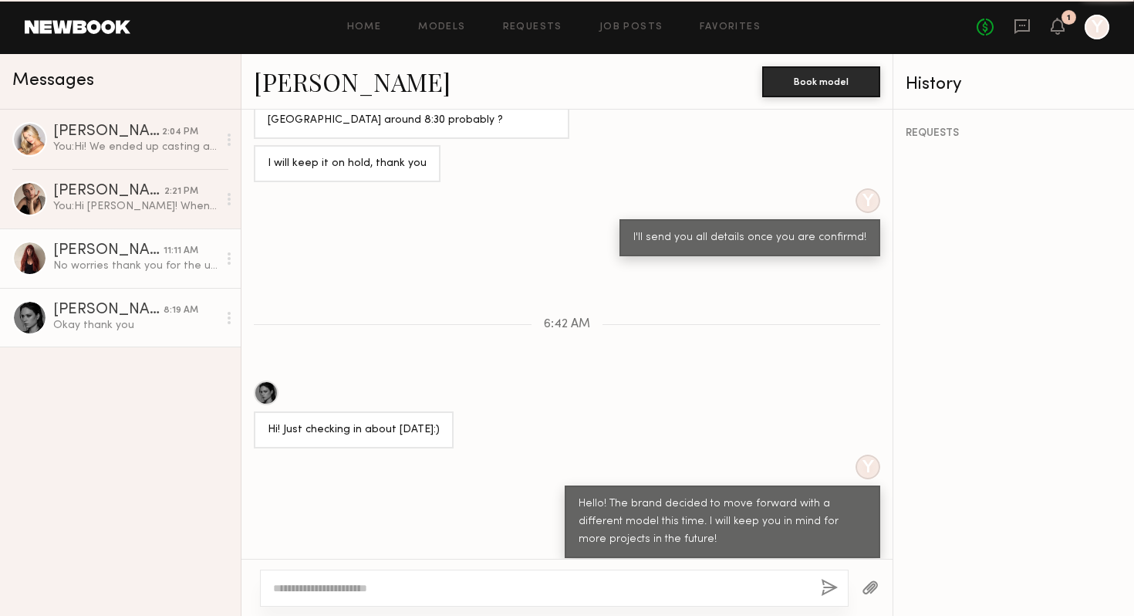
click at [132, 253] on div "[PERSON_NAME]" at bounding box center [108, 250] width 110 height 15
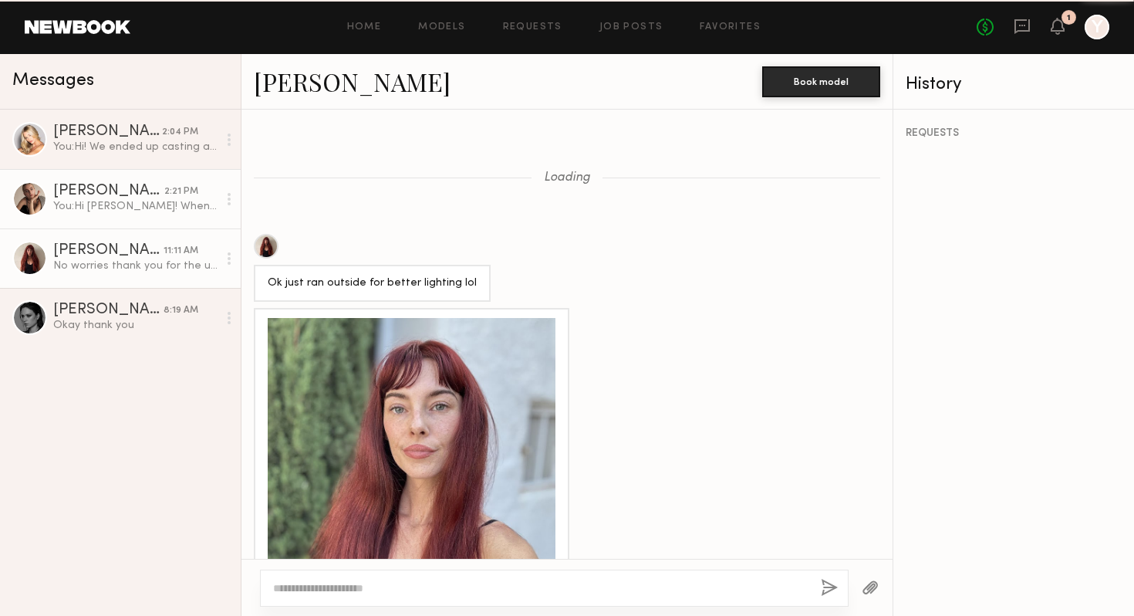
scroll to position [1018, 0]
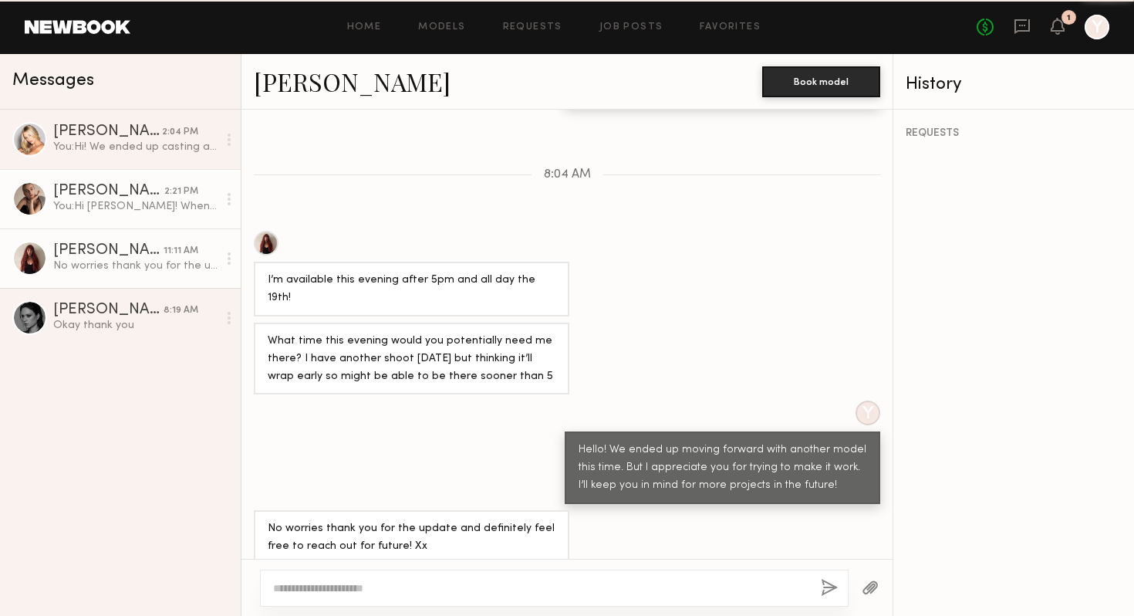
click at [140, 206] on div "You: Hi Anzhela! When you arrive, please DO NOT ring the doorbell. Please text …" at bounding box center [135, 206] width 164 height 15
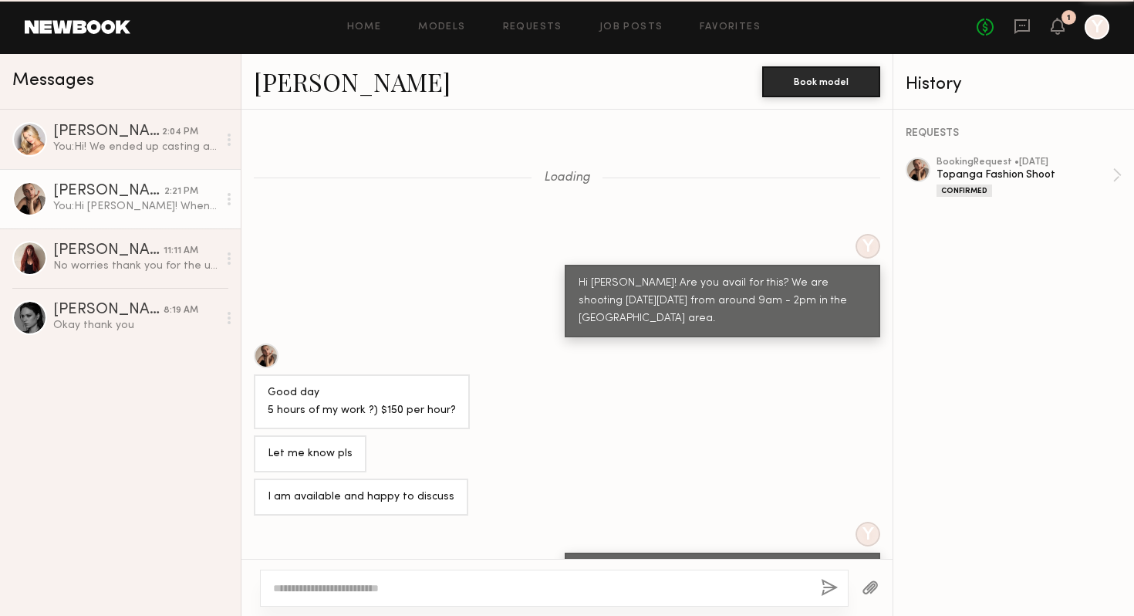
scroll to position [7377, 0]
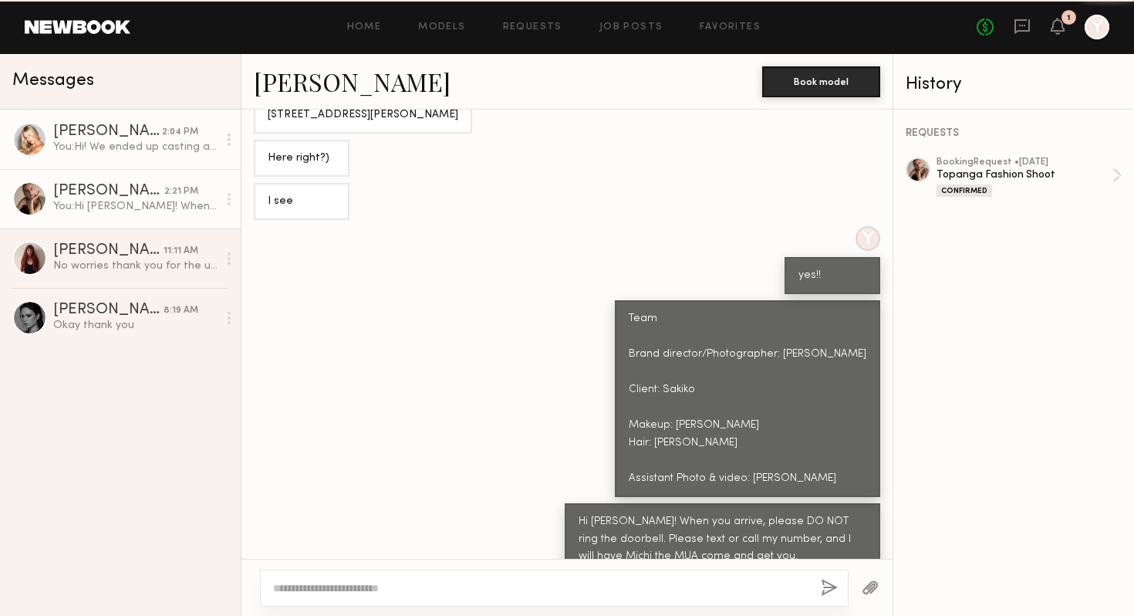
click at [155, 148] on div "You: Hi! We ended up casting another model for this. But thank yu for trying to…" at bounding box center [135, 147] width 164 height 15
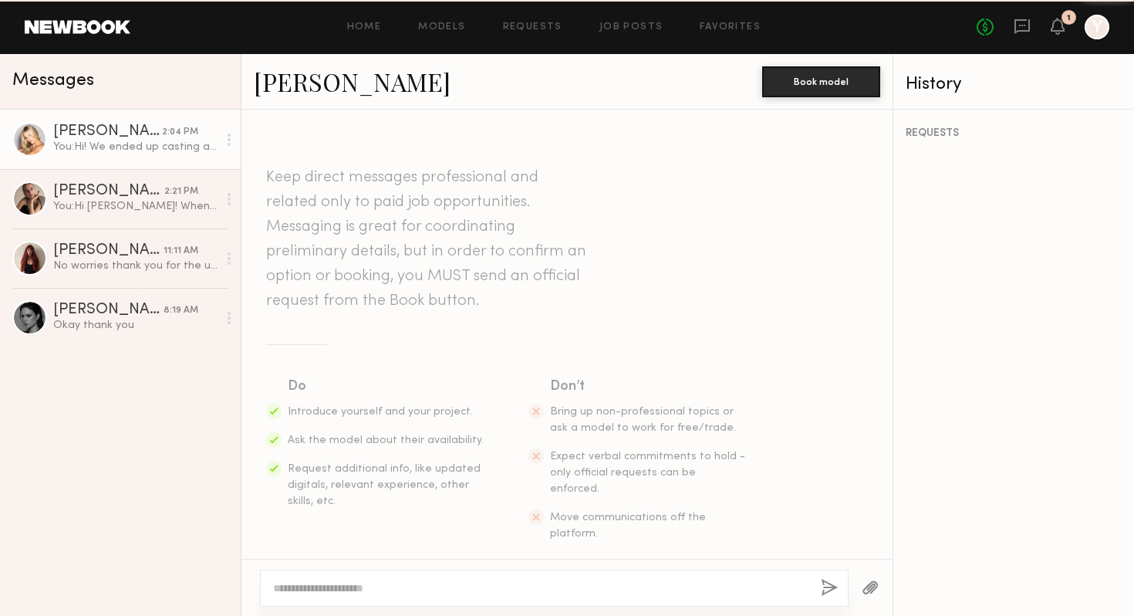
scroll to position [899, 0]
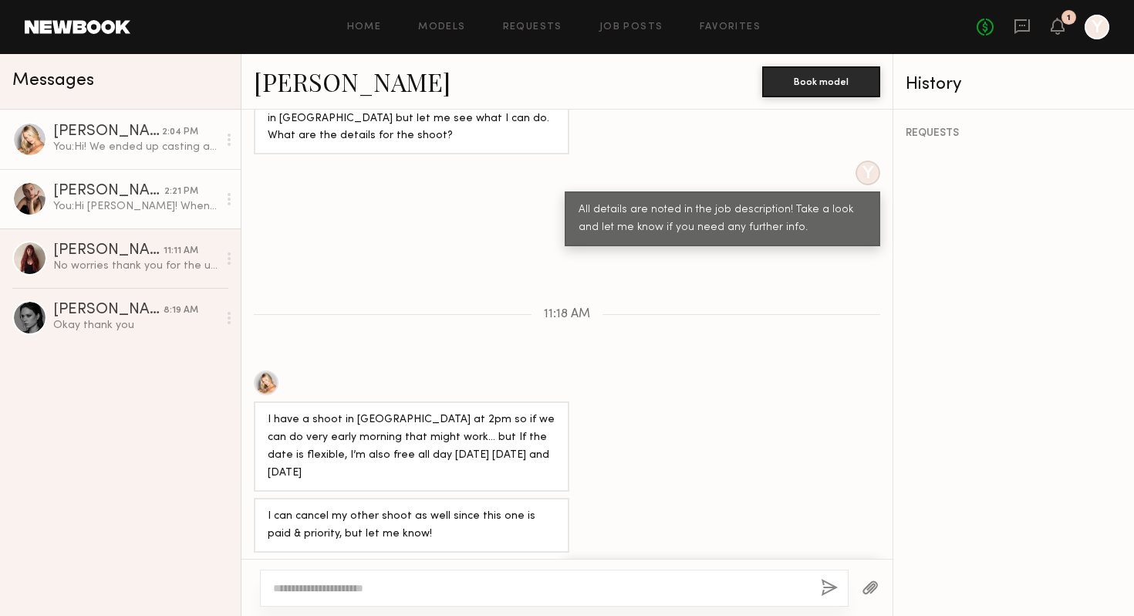
click at [190, 203] on div "You: Hi Anzhela! When you arrive, please DO NOT ring the doorbell. Please text …" at bounding box center [135, 206] width 164 height 15
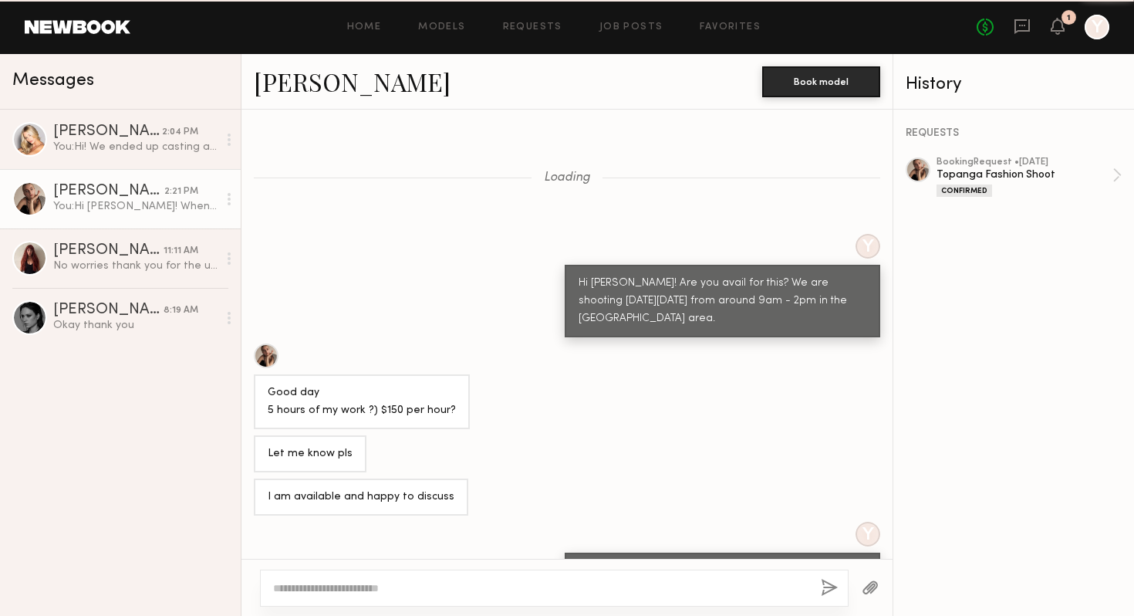
scroll to position [7420, 0]
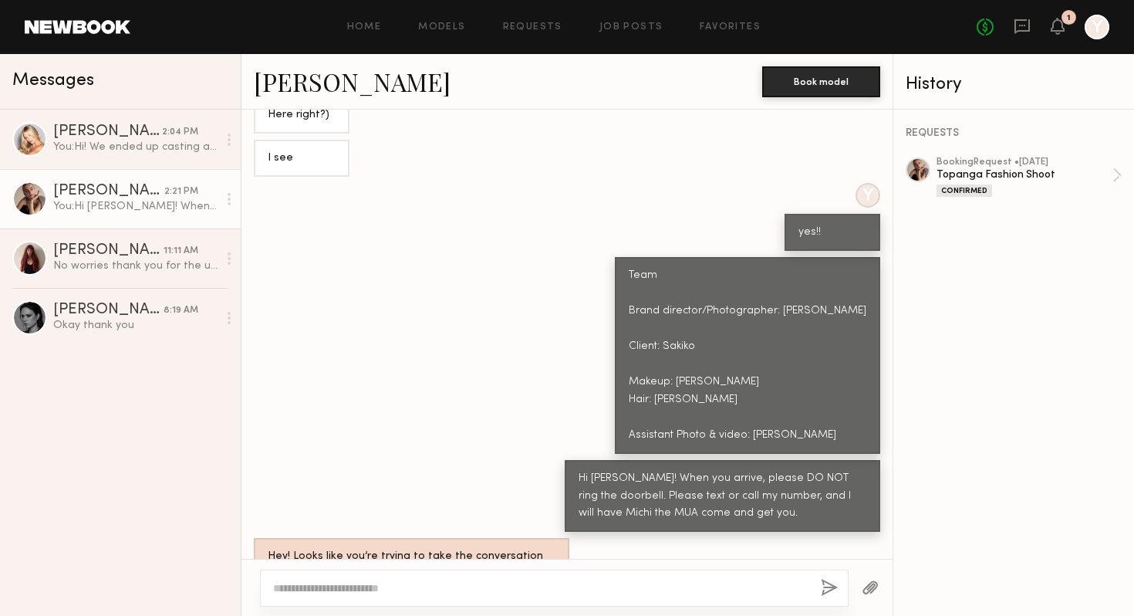
click at [409, 281] on div "Team Brand director/Photographer: [PERSON_NAME] Client: Sakiko Makeup: [PERSON_…" at bounding box center [566, 355] width 651 height 197
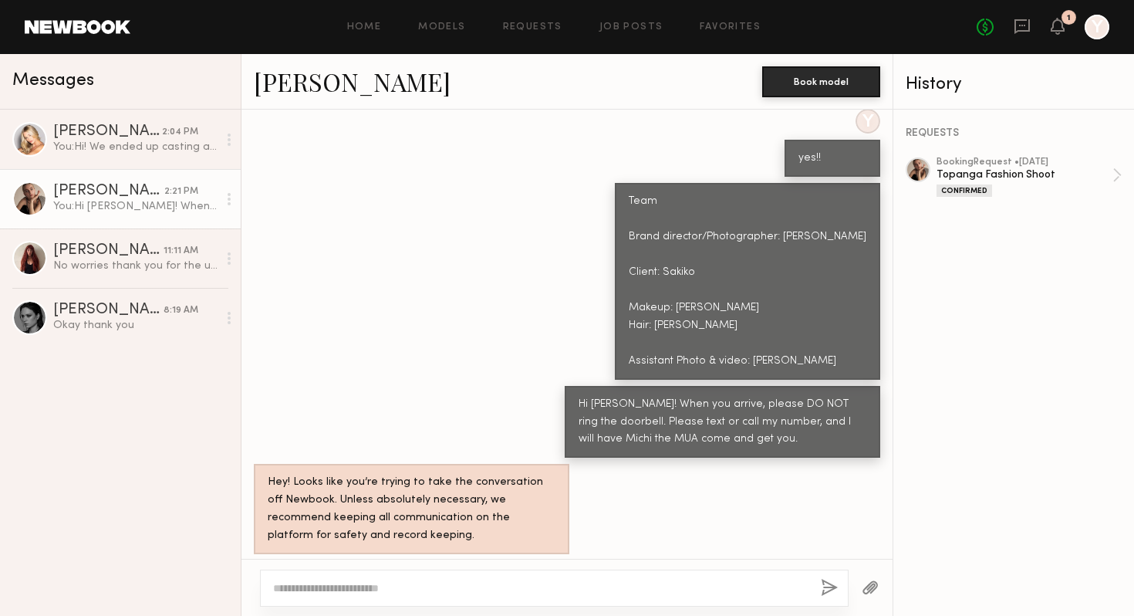
scroll to position [7537, 0]
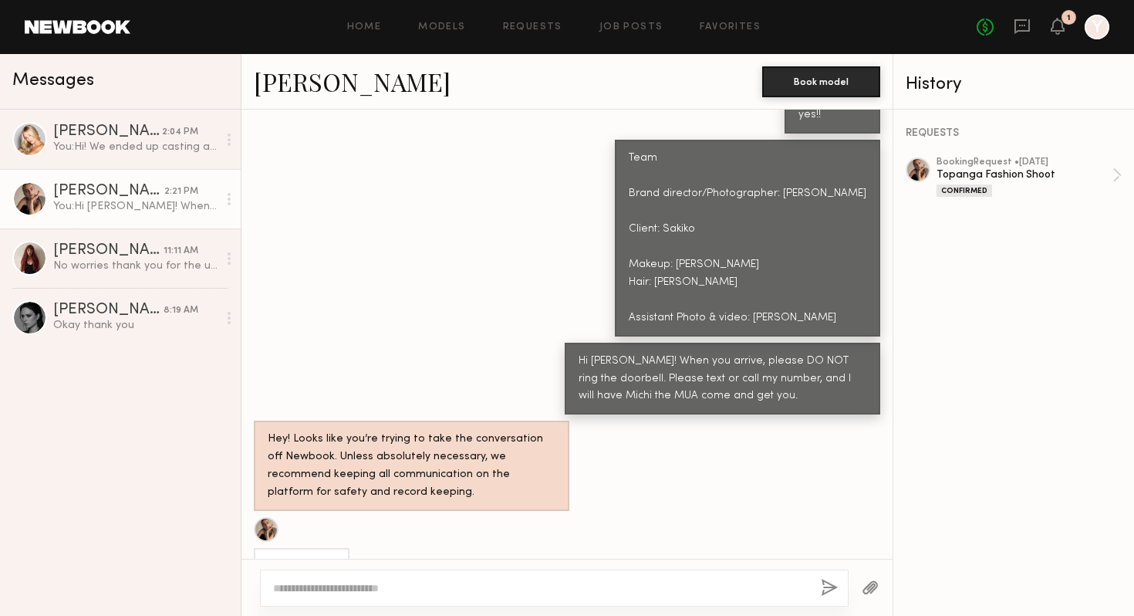
click at [339, 549] on textarea at bounding box center [540, 587] width 535 height 15
type textarea "**********"
click at [833, 549] on button "button" at bounding box center [829, 588] width 17 height 19
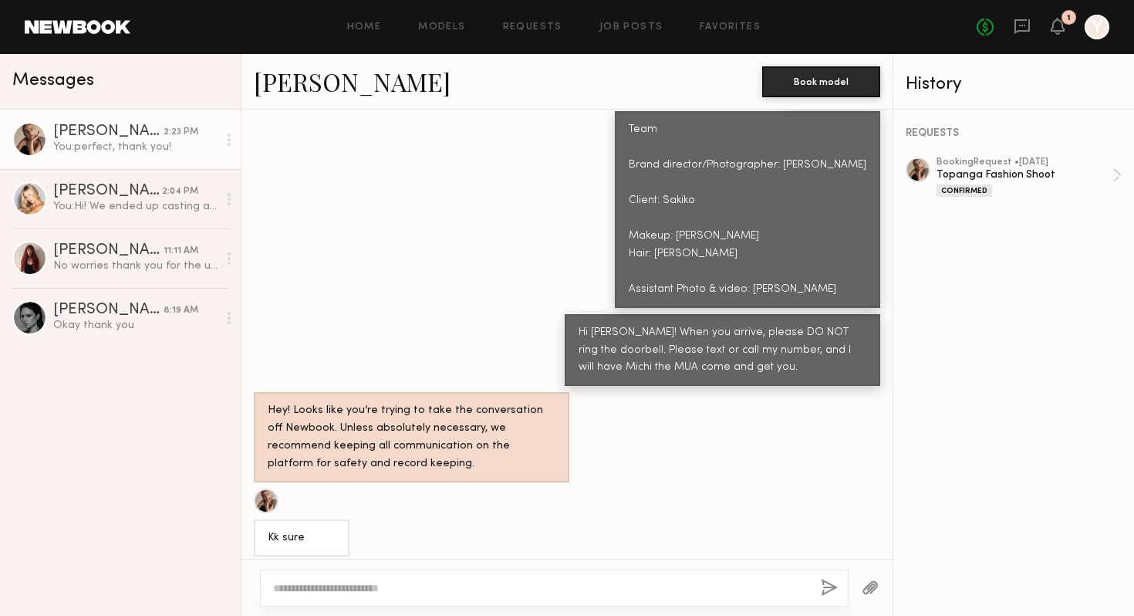
scroll to position [7581, 0]
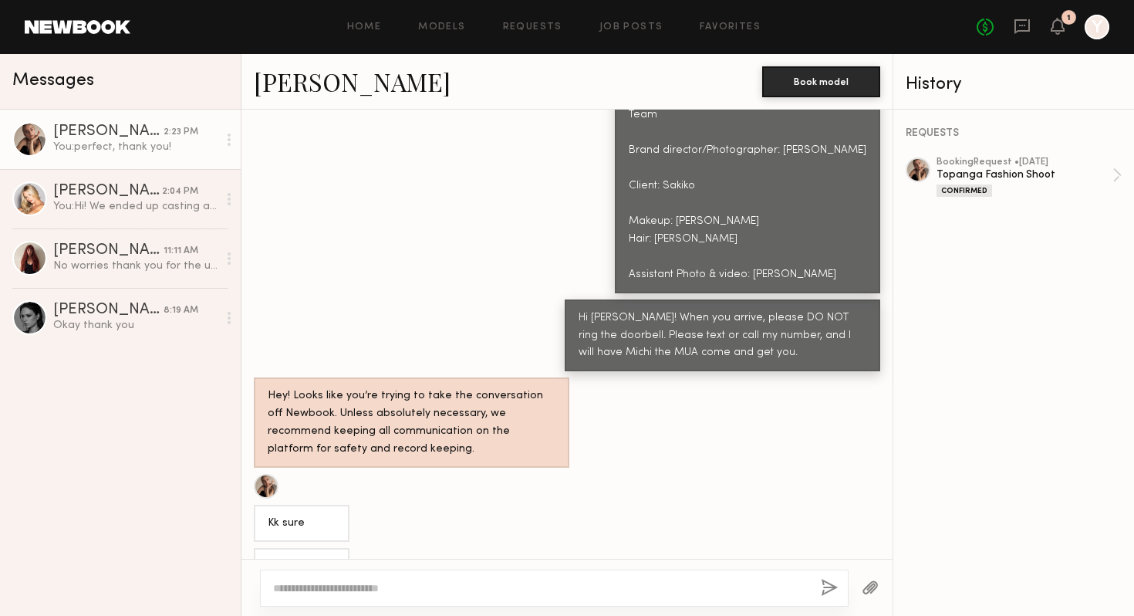
click at [175, 85] on div "Messages" at bounding box center [120, 77] width 216 height 23
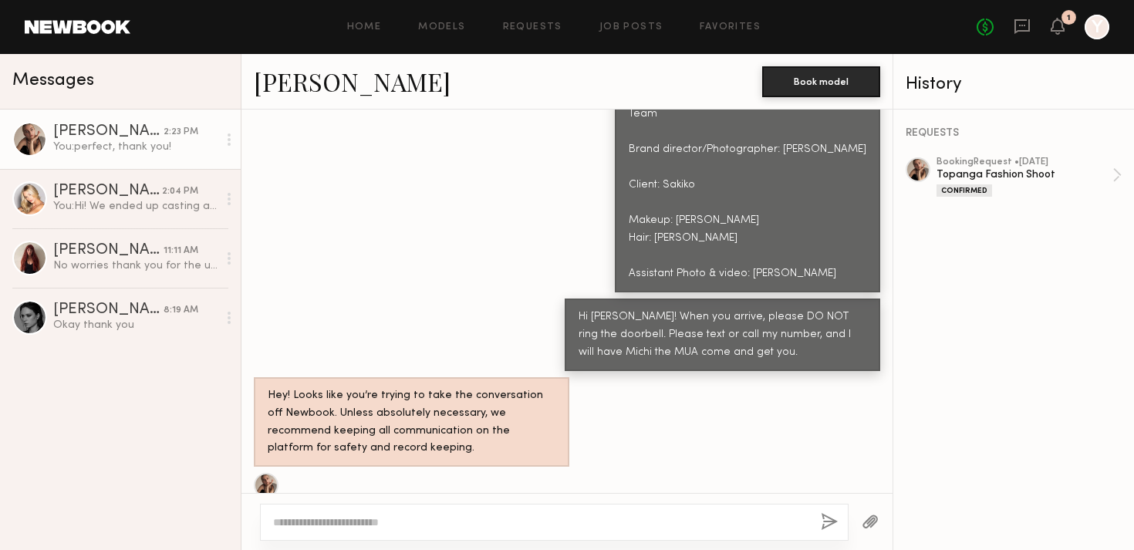
scroll to position [7550, 0]
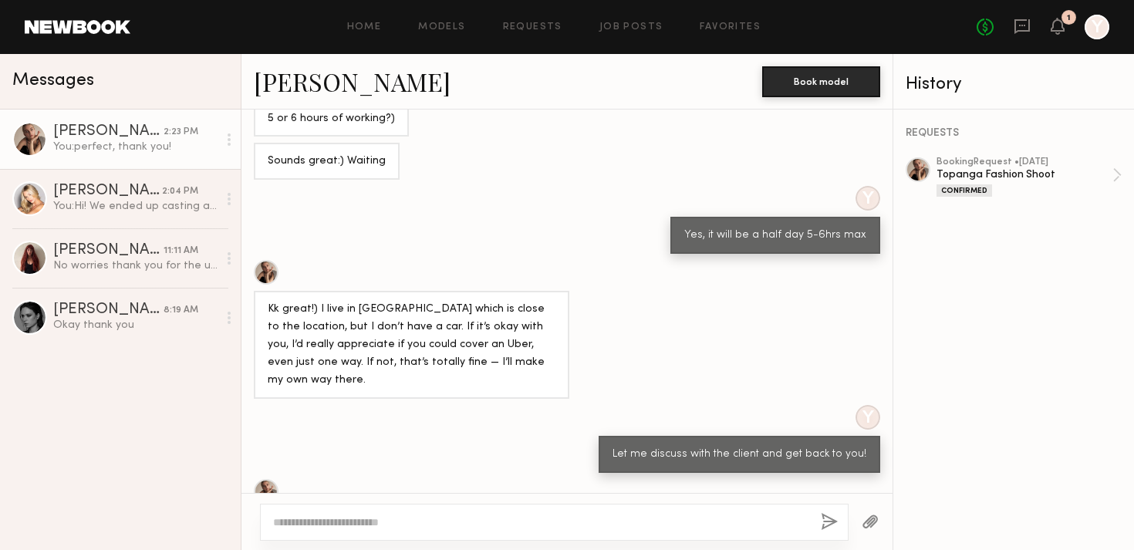
scroll to position [7550, 0]
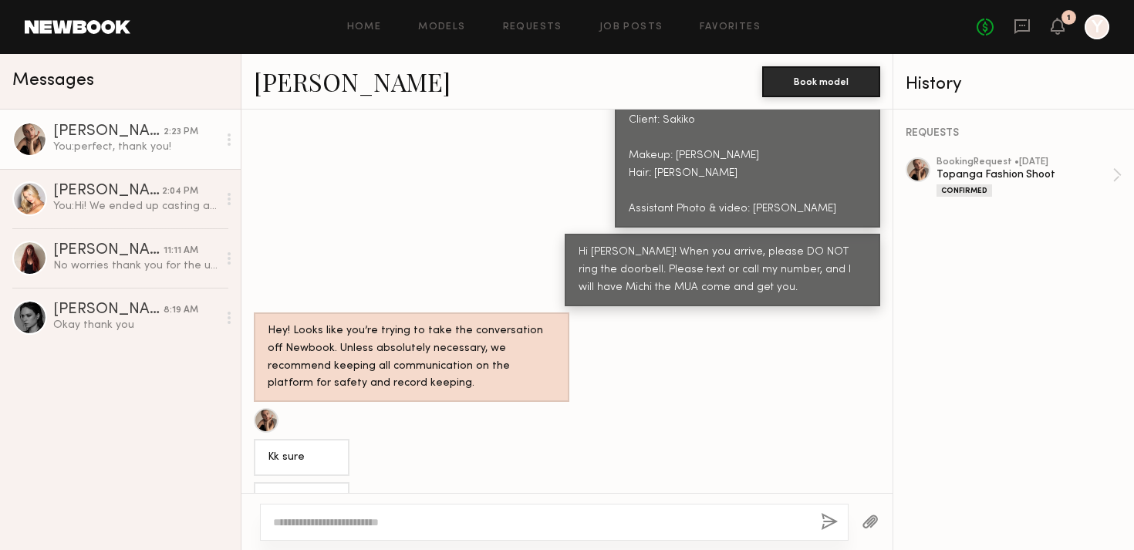
click at [396, 519] on textarea at bounding box center [540, 522] width 535 height 15
type textarea "**********"
click at [826, 522] on button "button" at bounding box center [829, 522] width 17 height 19
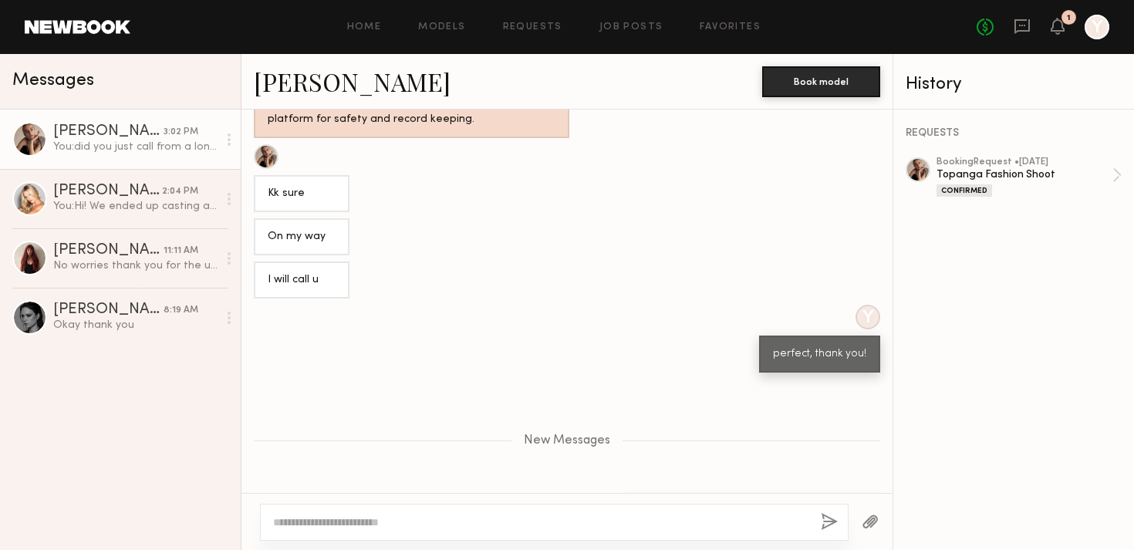
scroll to position [7837, 0]
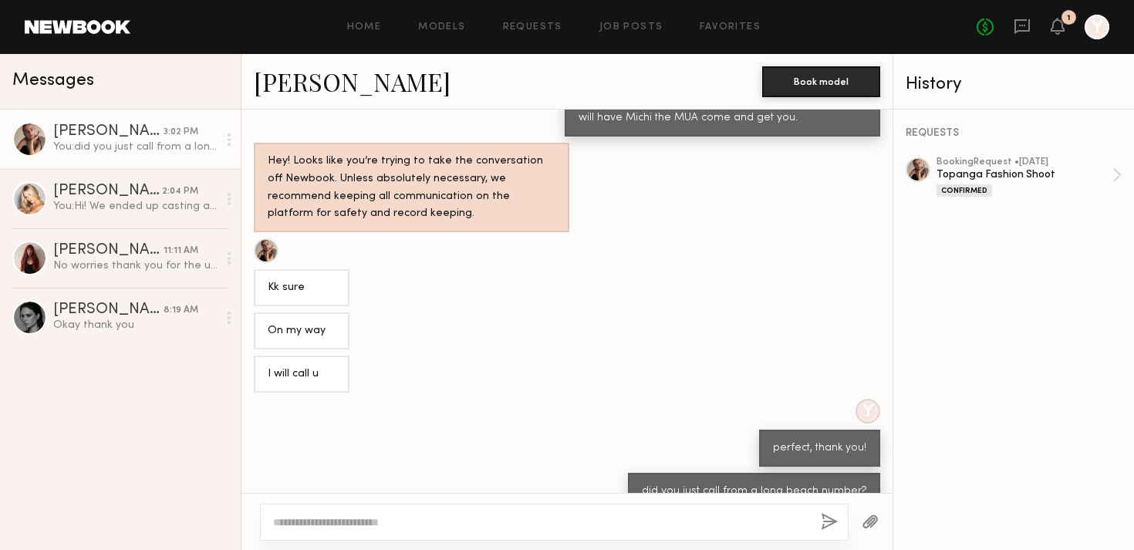
scroll to position [7720, 0]
click at [624, 515] on div "Hey! Looks like you’re trying to take the conversation off Newbook. Unless abso…" at bounding box center [566, 560] width 651 height 90
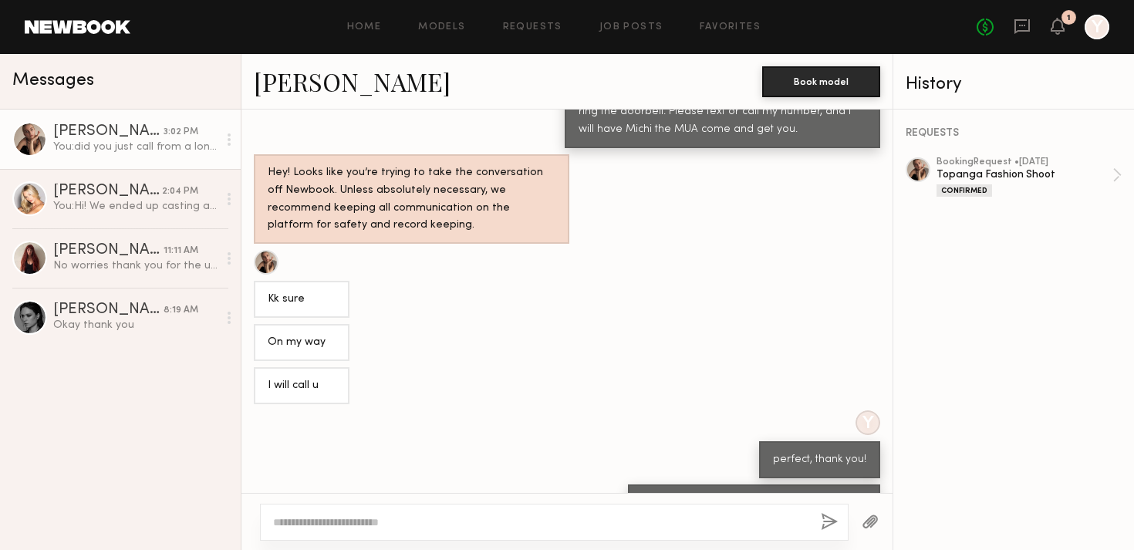
scroll to position [7720, 0]
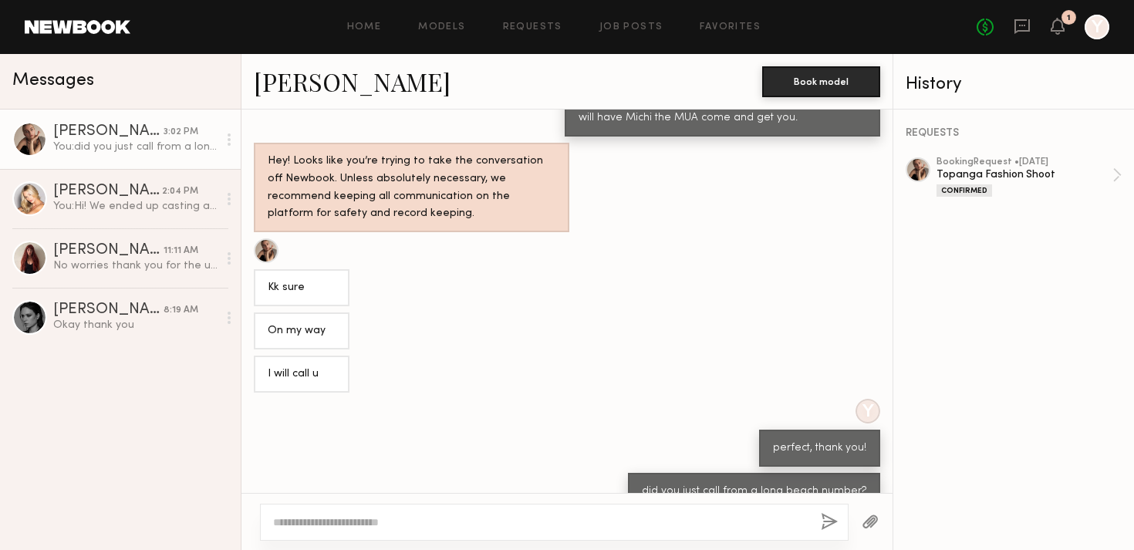
scroll to position [7720, 0]
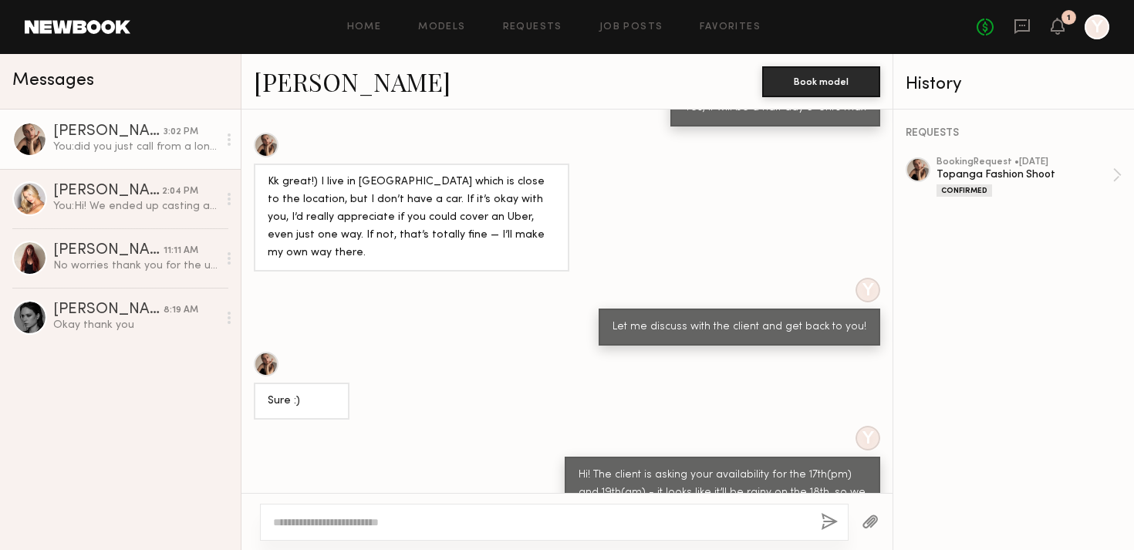
scroll to position [7719, 0]
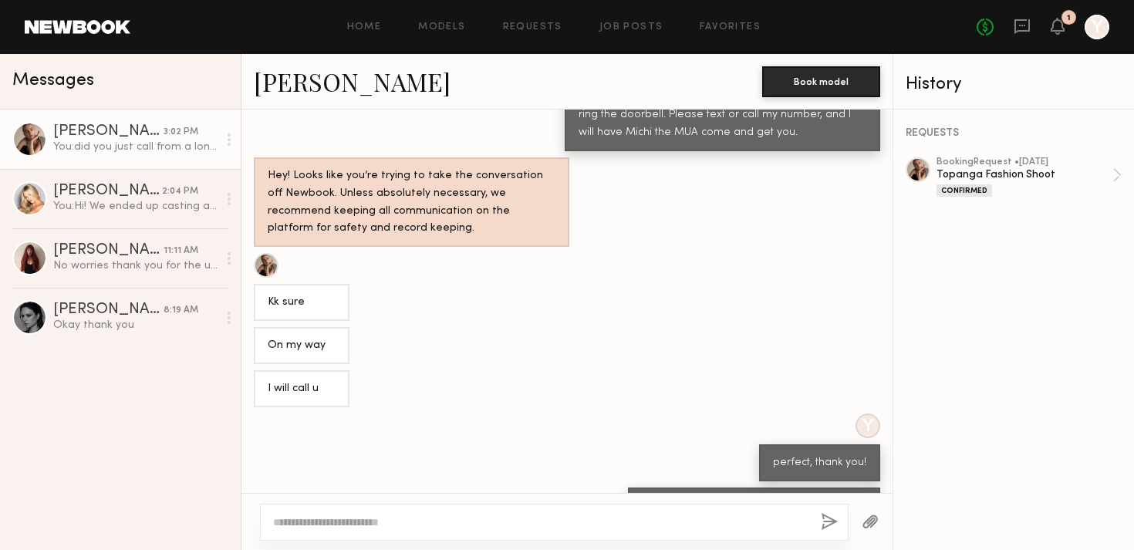
scroll to position [7720, 0]
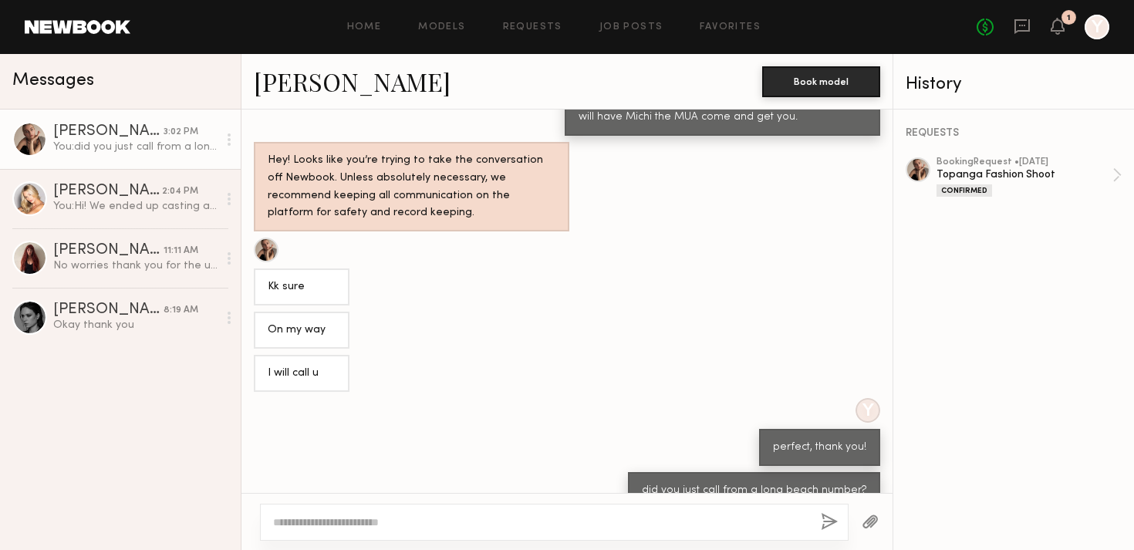
click at [424, 519] on textarea at bounding box center [540, 522] width 535 height 15
type textarea "**********"
click at [826, 518] on button "button" at bounding box center [829, 522] width 17 height 19
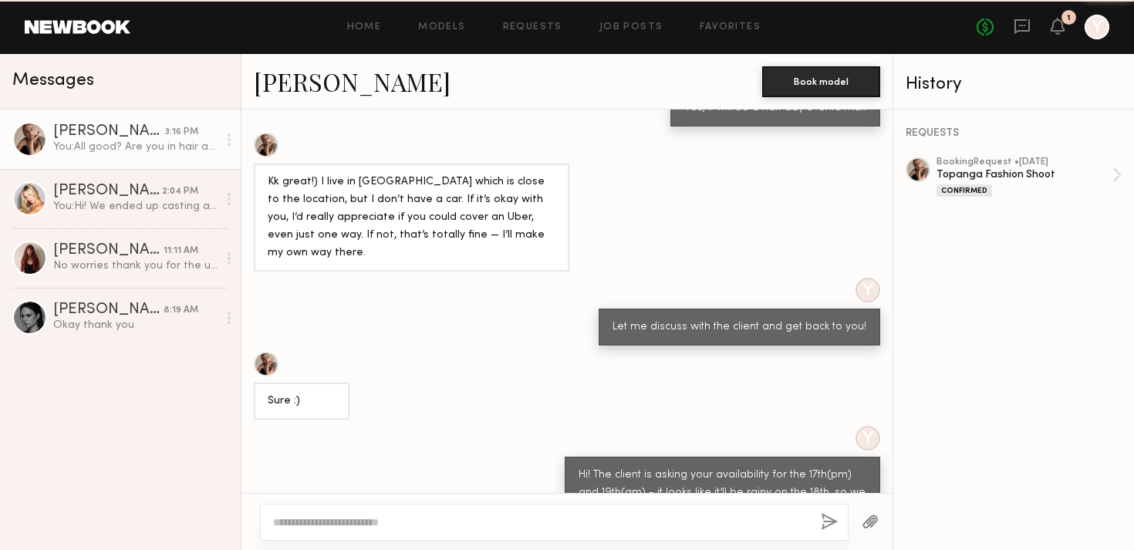
scroll to position [7763, 0]
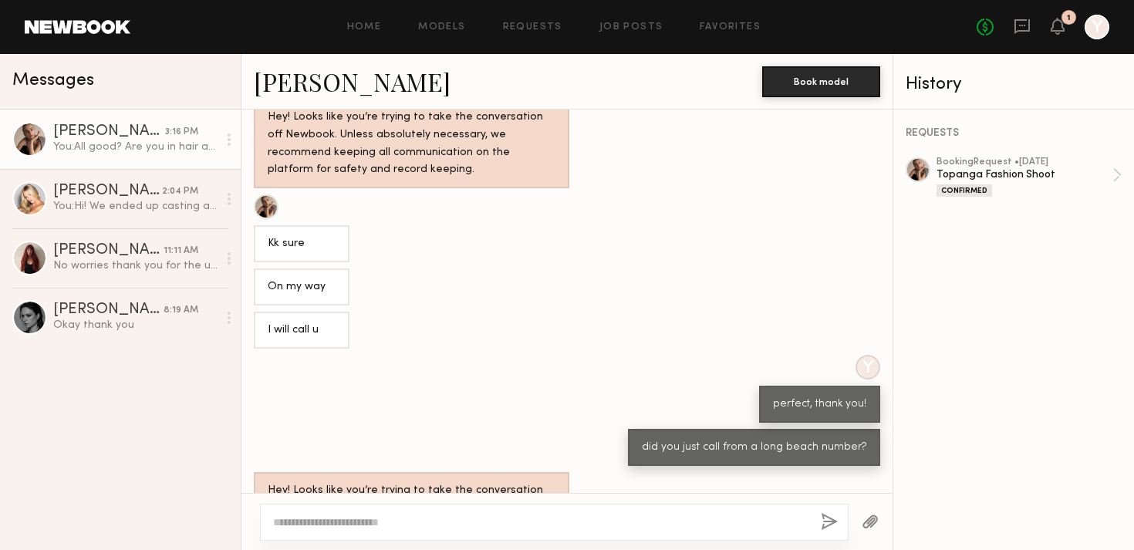
click at [820, 472] on div "Hey! Looks like you’re trying to take the conversation off Newbook. Unless abso…" at bounding box center [566, 517] width 651 height 90
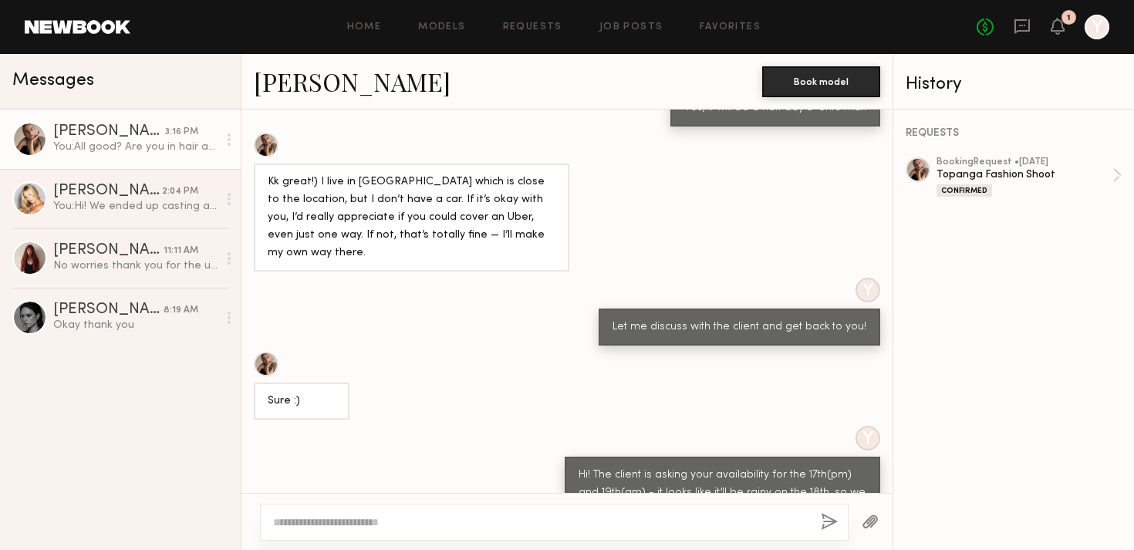
scroll to position [7763, 0]
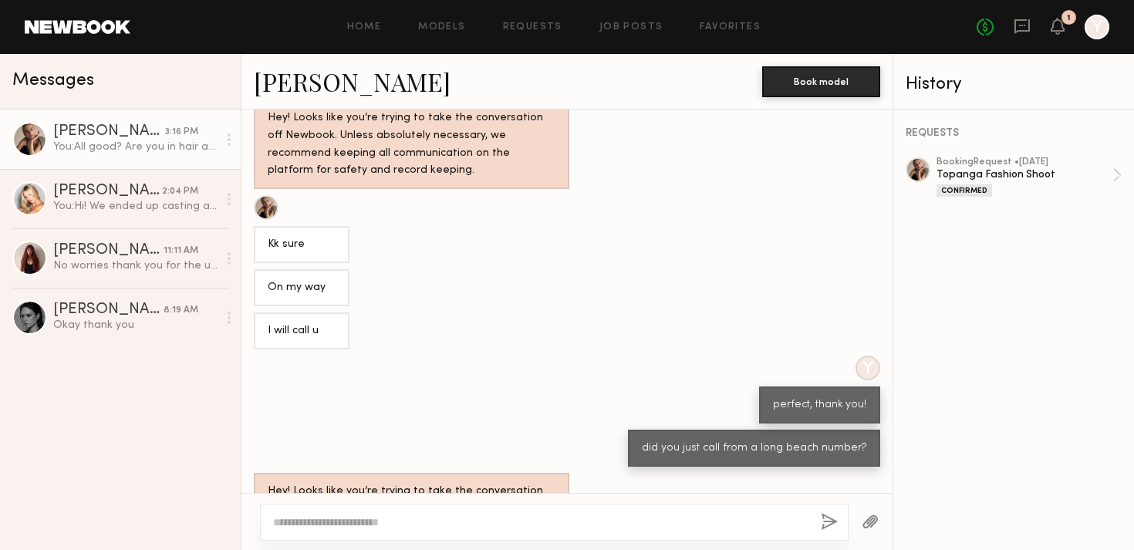
scroll to position [7763, 0]
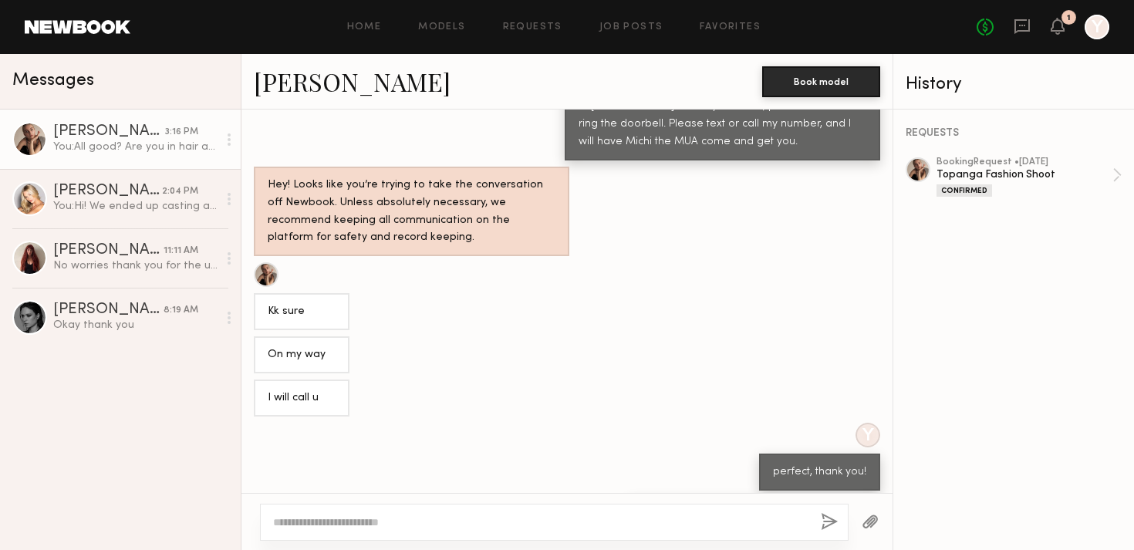
scroll to position [7763, 0]
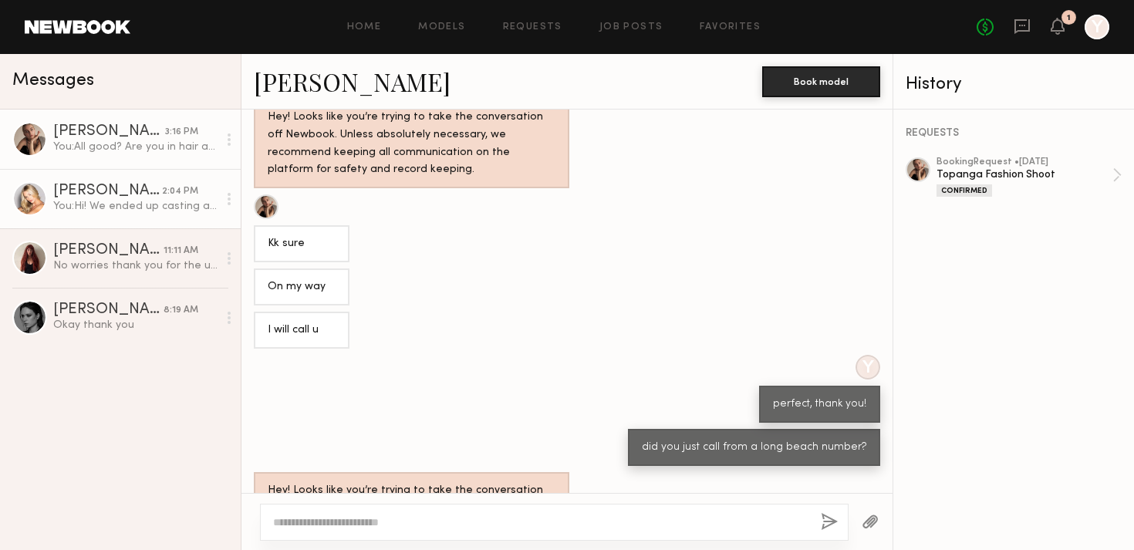
click at [100, 184] on div "[PERSON_NAME]" at bounding box center [107, 191] width 109 height 15
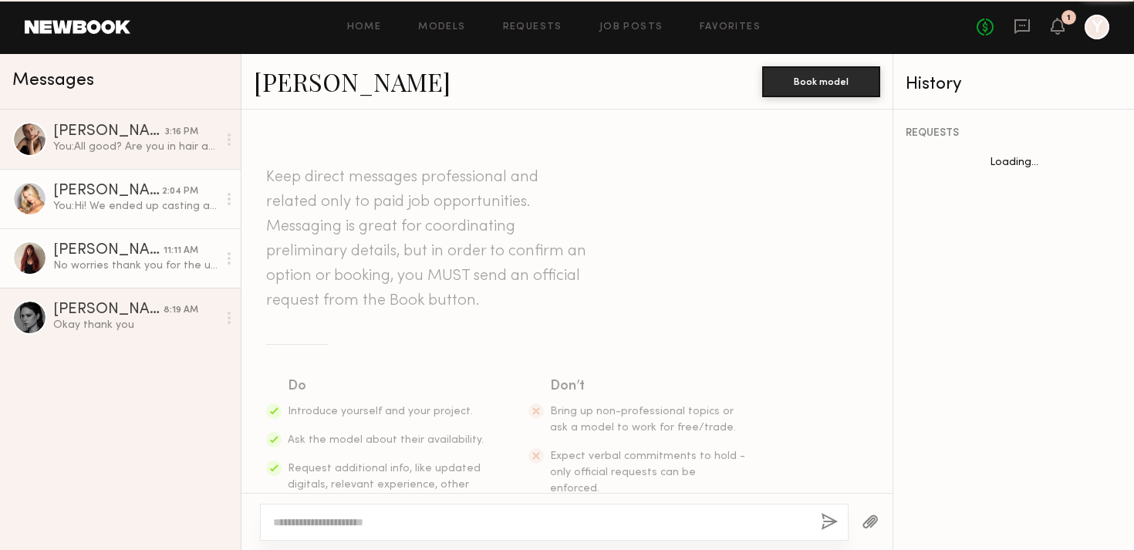
scroll to position [964, 0]
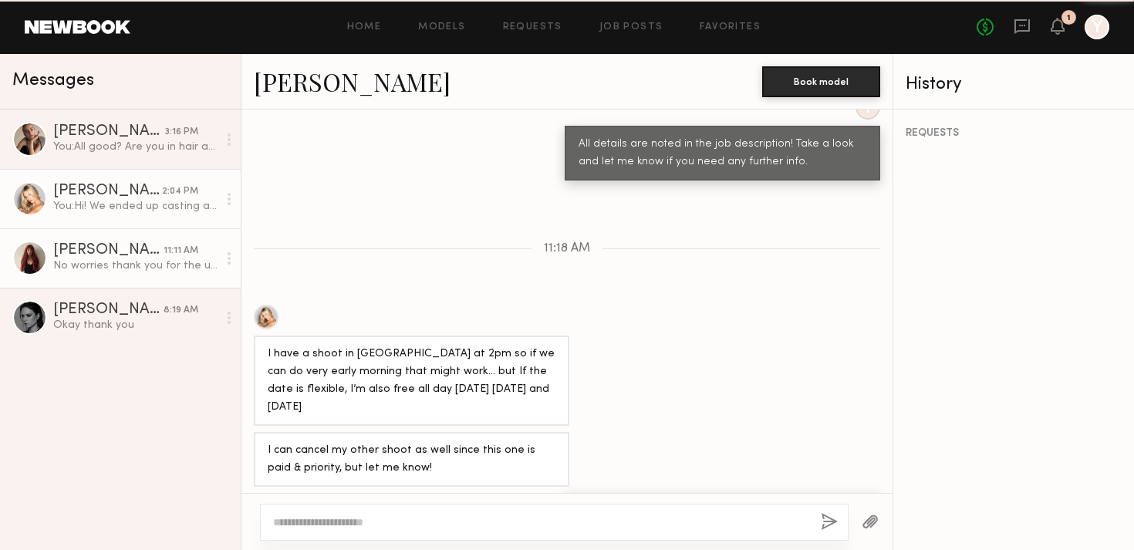
click at [107, 256] on div "[PERSON_NAME]" at bounding box center [108, 250] width 110 height 15
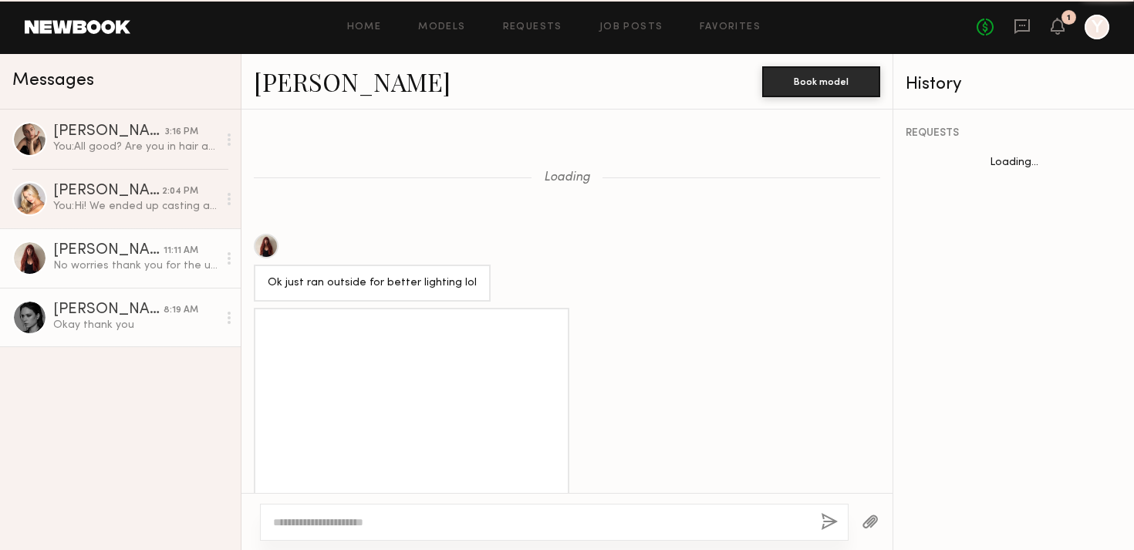
scroll to position [1083, 0]
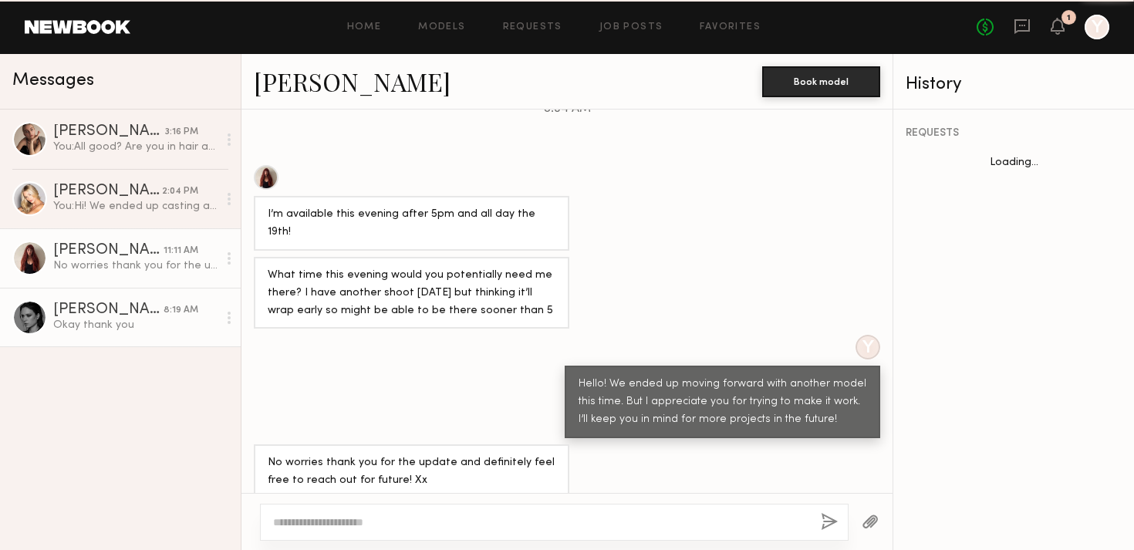
click at [127, 306] on div "[PERSON_NAME]" at bounding box center [108, 309] width 110 height 15
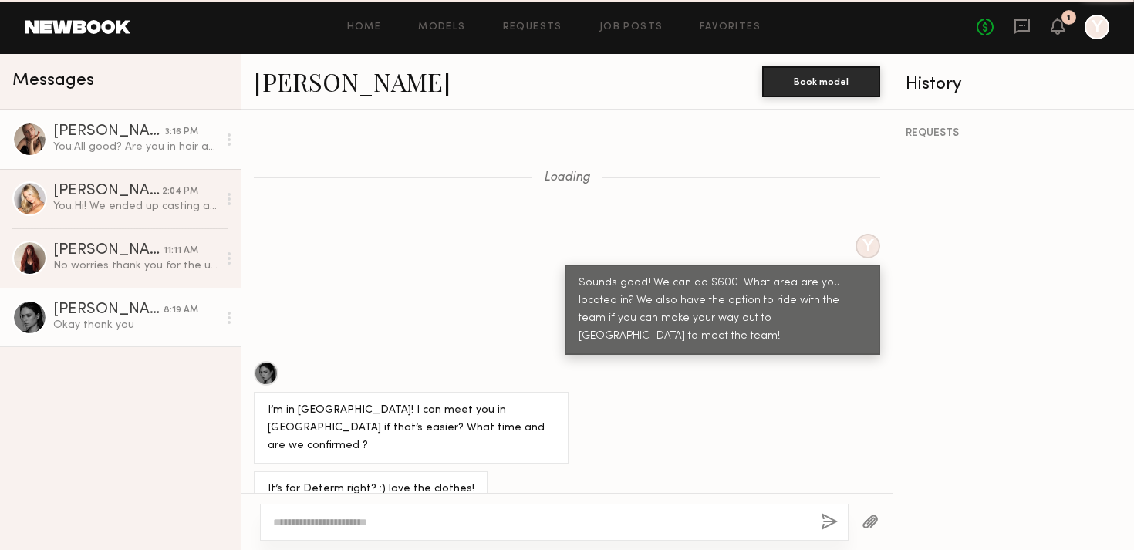
scroll to position [820, 0]
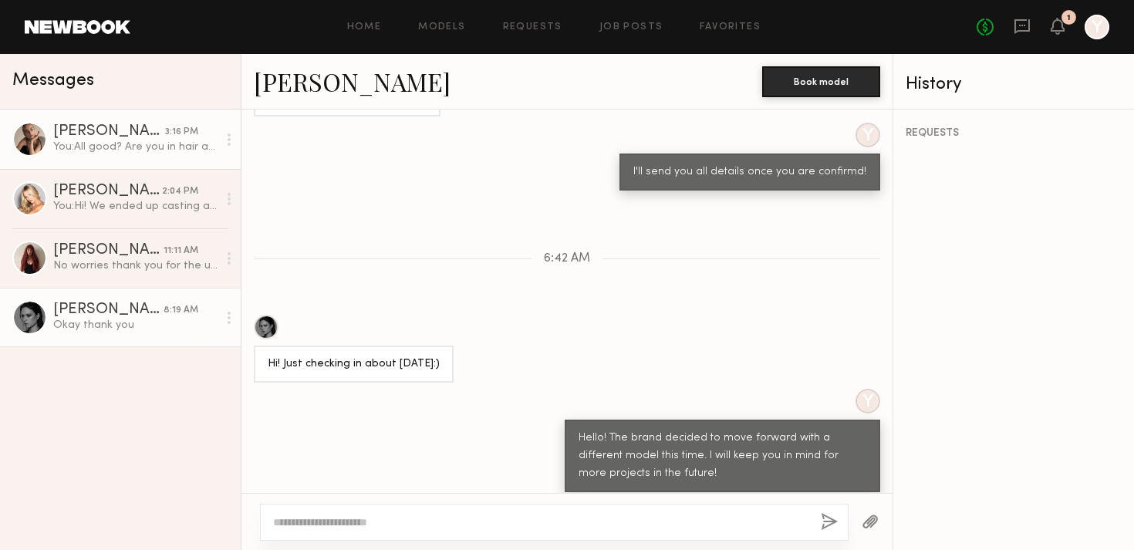
click at [141, 154] on link "Anzhela D. 3:16 PM You: All good? Are you in hair and makeup now?" at bounding box center [120, 139] width 241 height 59
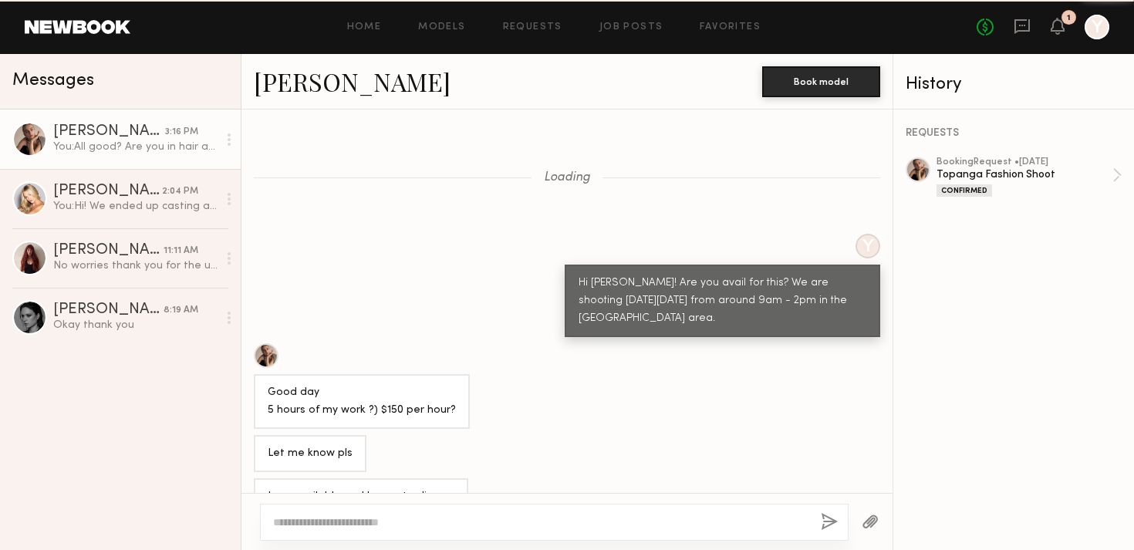
scroll to position [7763, 0]
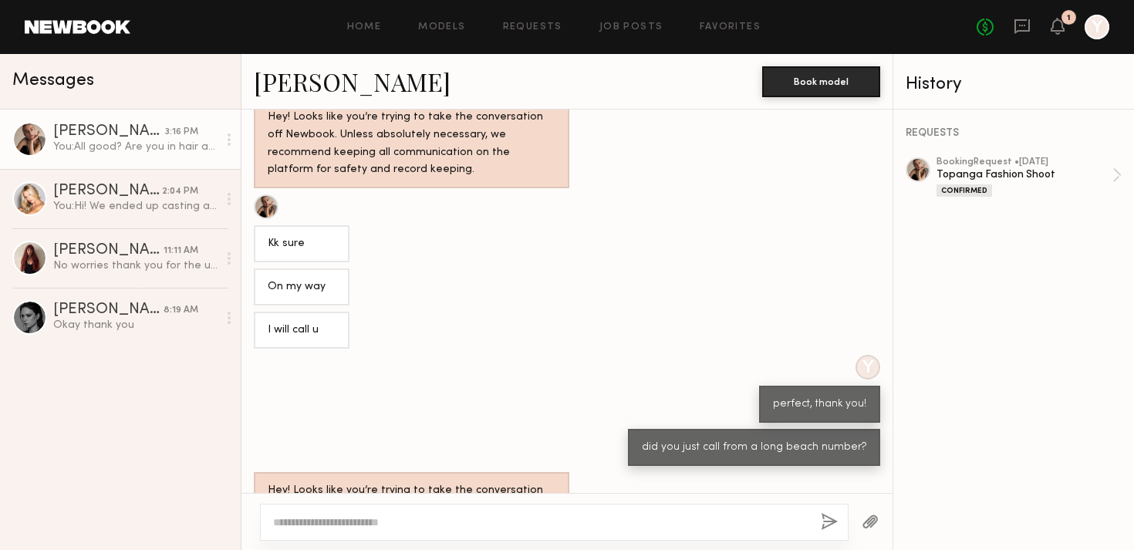
click at [434, 355] on div "Y perfect, thank you!" at bounding box center [566, 389] width 651 height 68
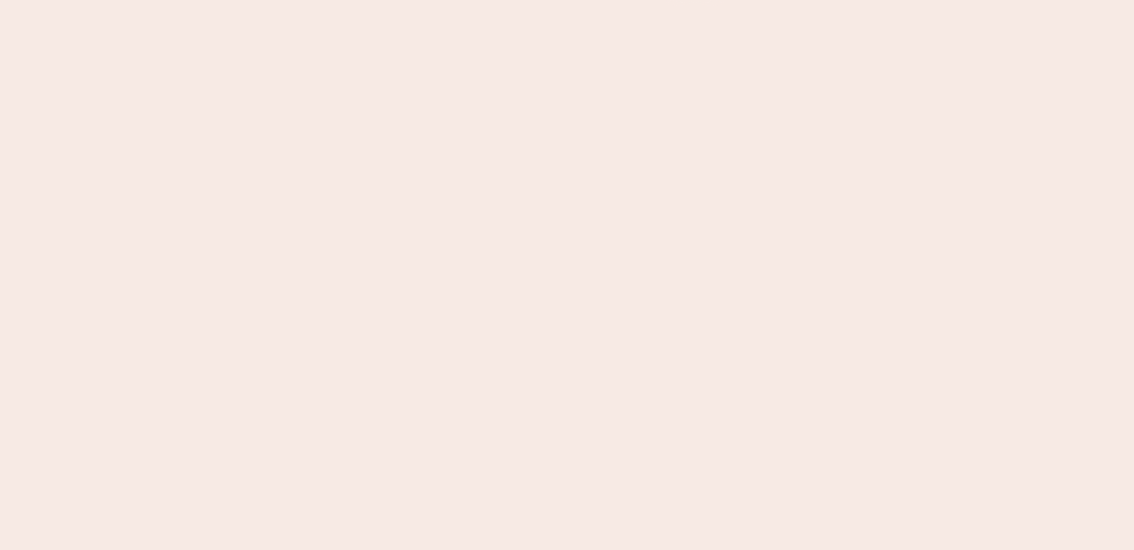
click at [165, 193] on nb-app "Almost there Thank you for registering for Newbook. Your account is under revie…" at bounding box center [567, 275] width 1134 height 550
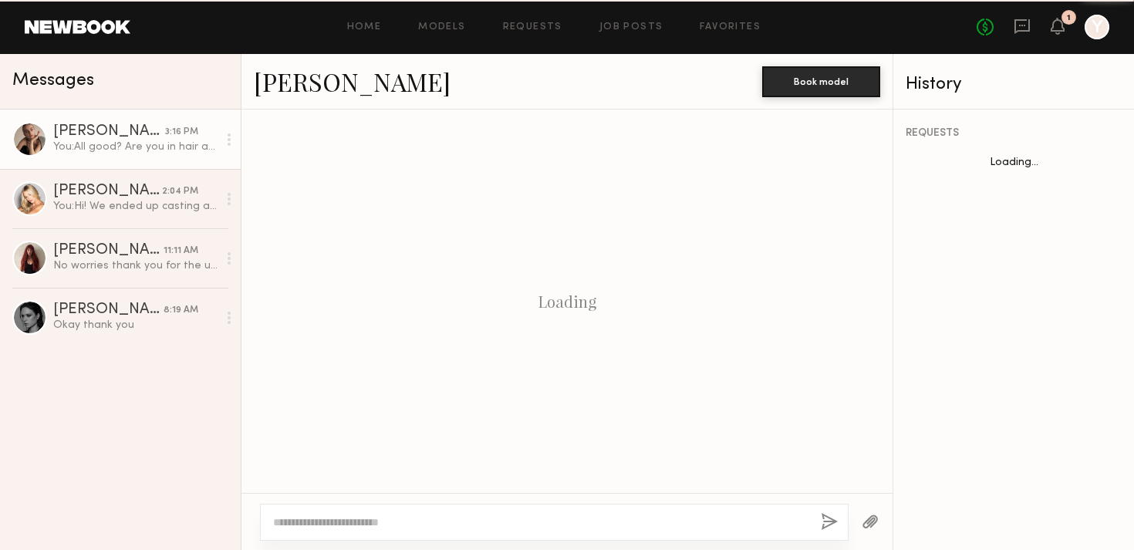
scroll to position [689, 0]
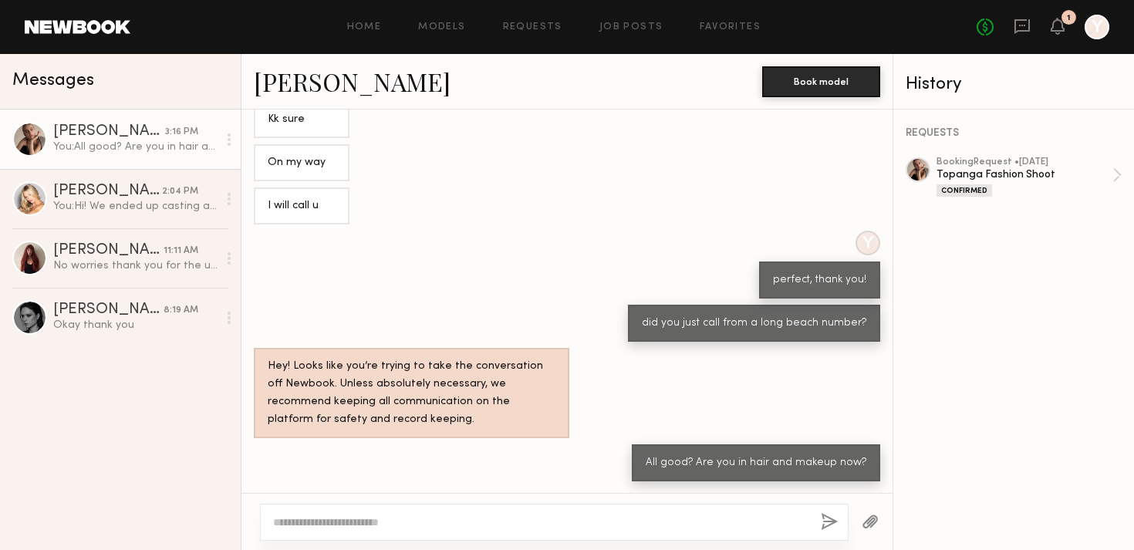
click at [508, 252] on div "Y perfect, thank you!" at bounding box center [566, 265] width 651 height 68
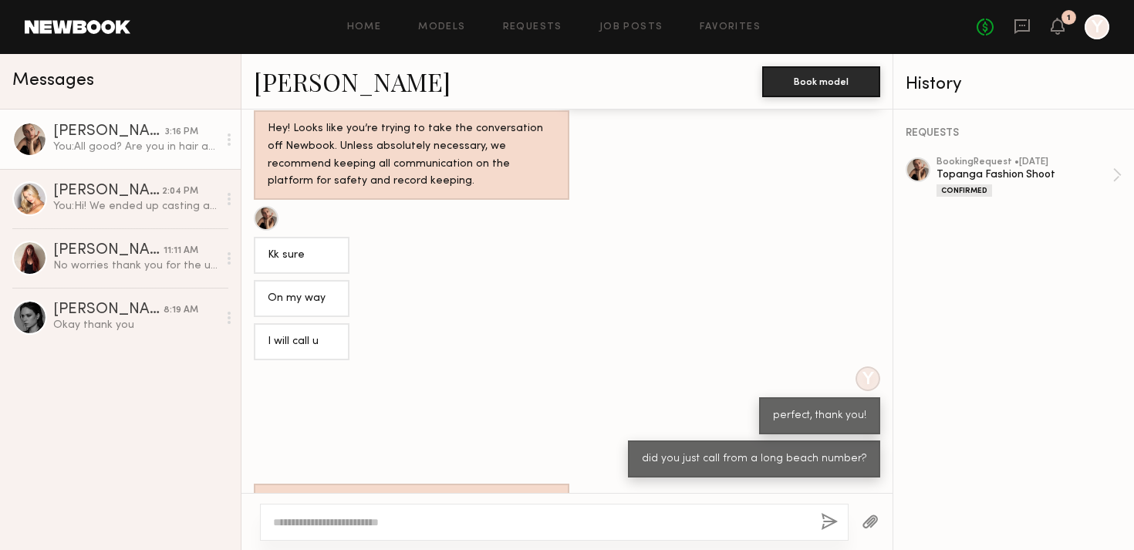
scroll to position [7763, 0]
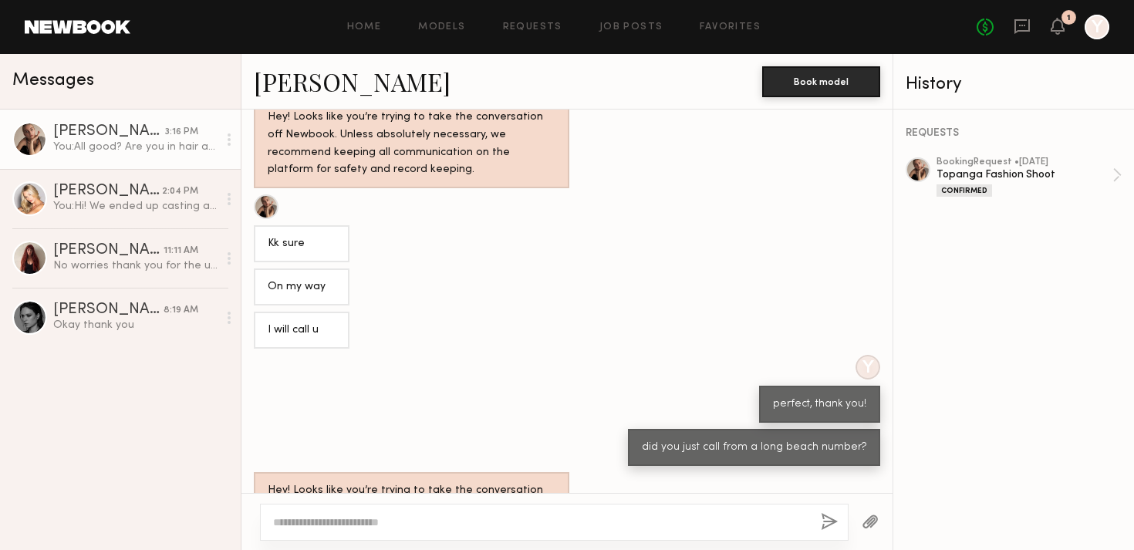
click at [450, 299] on div "Loading Y Hi [PERSON_NAME]! Are you avail for this? We are shooting [DATE][DATE…" at bounding box center [566, 301] width 651 height 383
